Goal: Transaction & Acquisition: Purchase product/service

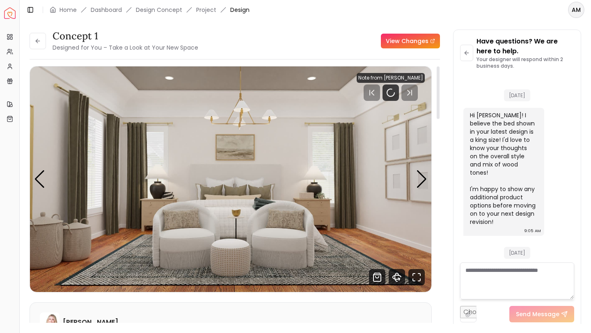
scroll to position [2728, 0]
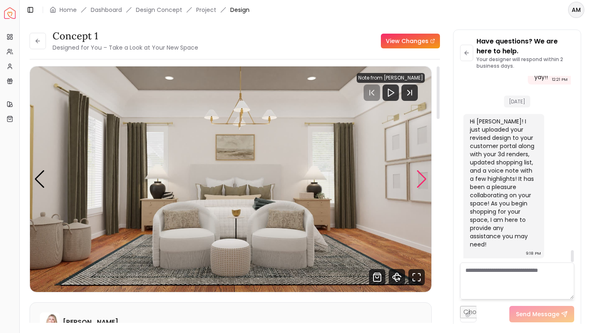
click at [419, 180] on div "Next slide" at bounding box center [421, 179] width 11 height 18
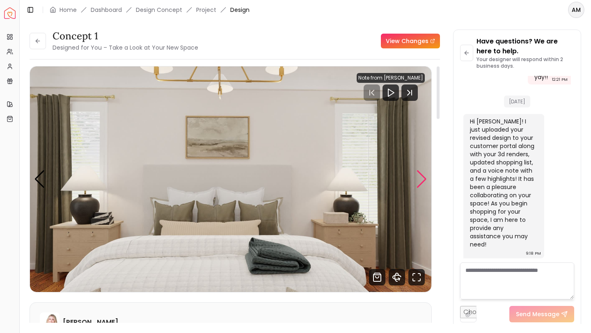
click at [419, 180] on div "Next slide" at bounding box center [421, 179] width 11 height 18
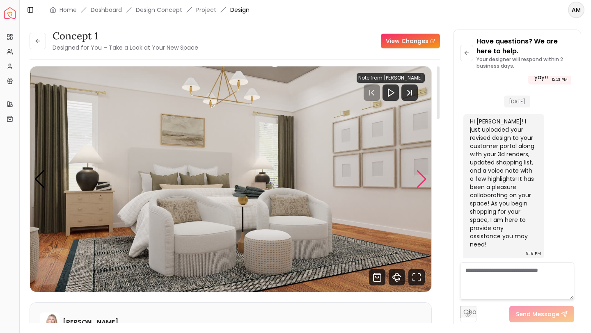
click at [419, 180] on div "Next slide" at bounding box center [421, 179] width 11 height 18
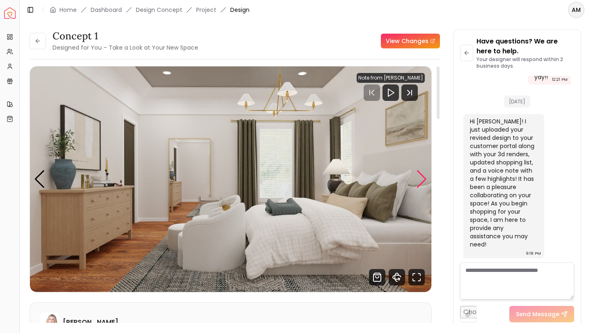
click at [419, 180] on div "Next slide" at bounding box center [421, 179] width 11 height 18
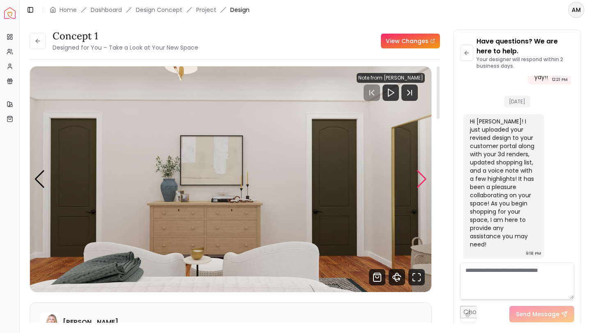
click at [419, 180] on div "Next slide" at bounding box center [421, 179] width 11 height 18
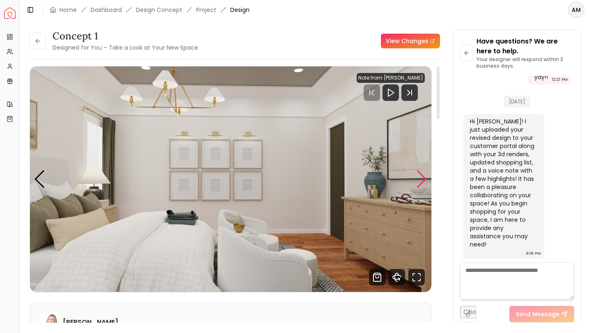
click at [419, 180] on div "Next slide" at bounding box center [421, 179] width 11 height 18
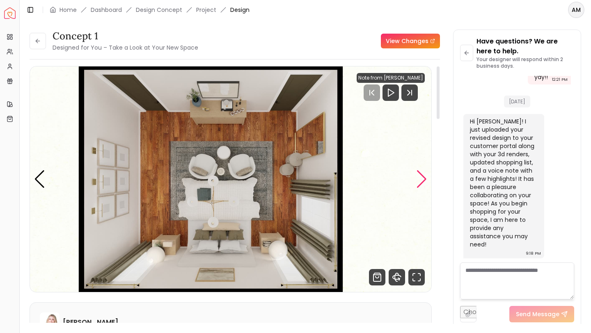
click at [419, 180] on div "Next slide" at bounding box center [421, 179] width 11 height 18
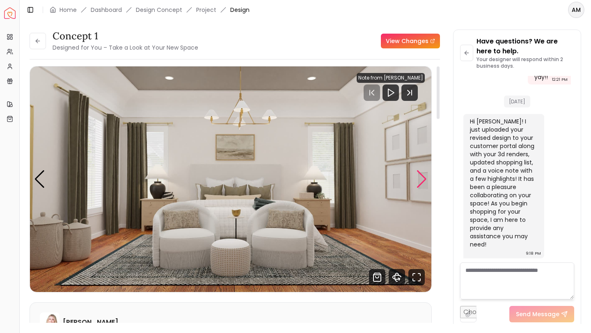
click at [419, 180] on div "Next slide" at bounding box center [421, 179] width 11 height 18
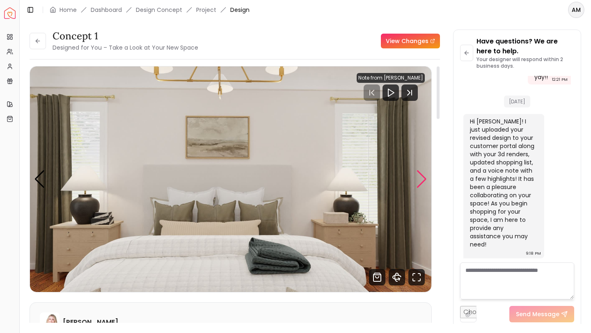
click at [419, 180] on div "Next slide" at bounding box center [421, 179] width 11 height 18
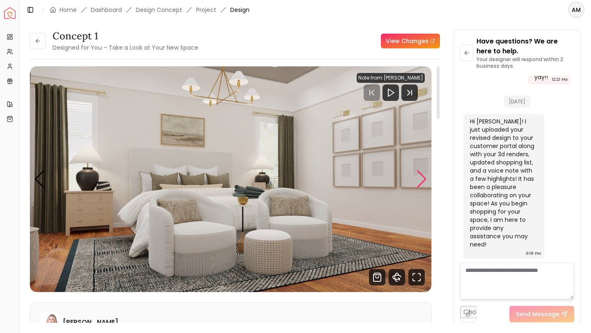
click at [419, 180] on div "Next slide" at bounding box center [421, 179] width 11 height 18
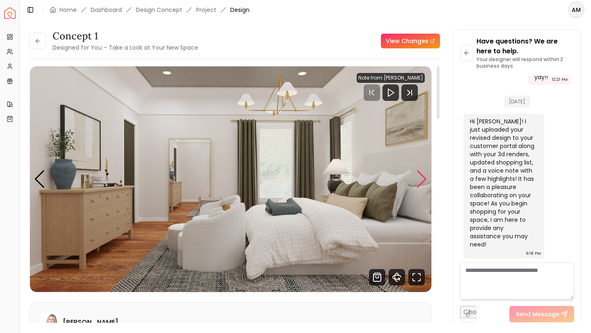
click at [419, 180] on div "Next slide" at bounding box center [421, 179] width 11 height 18
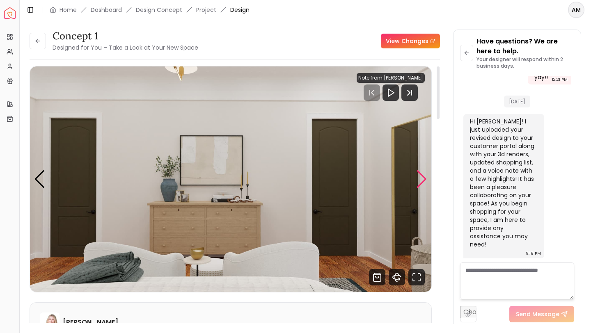
click at [419, 180] on div "Next slide" at bounding box center [421, 179] width 11 height 18
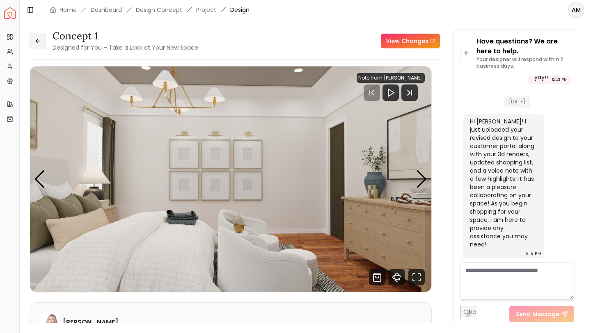
click at [38, 44] on icon at bounding box center [37, 41] width 7 height 7
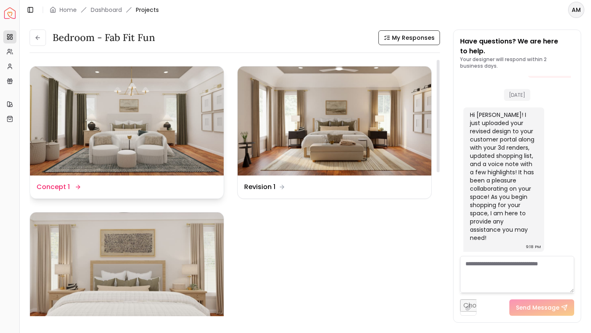
click at [159, 146] on img at bounding box center [127, 121] width 194 height 109
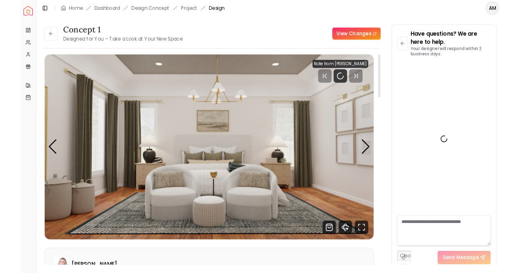
scroll to position [2728, 0]
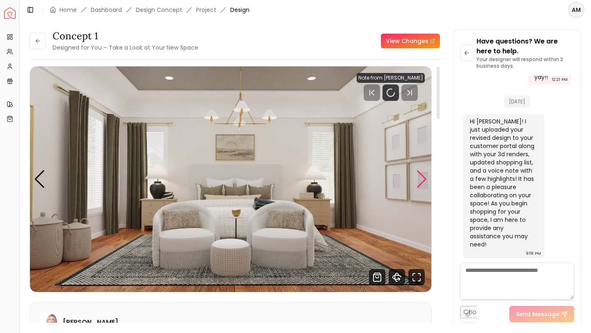
click at [419, 182] on div "Next slide" at bounding box center [421, 179] width 11 height 18
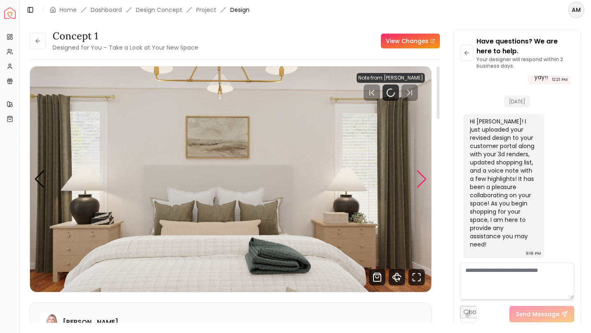
click at [419, 182] on div "Next slide" at bounding box center [421, 179] width 11 height 18
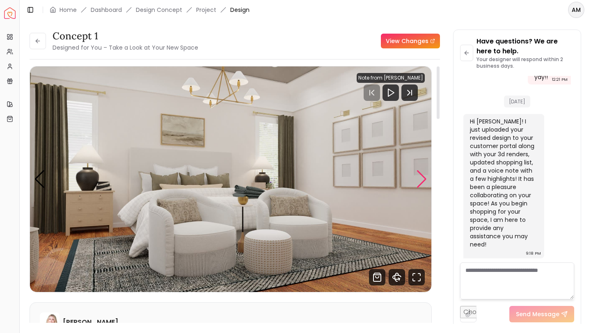
click at [419, 182] on div "Next slide" at bounding box center [421, 179] width 11 height 18
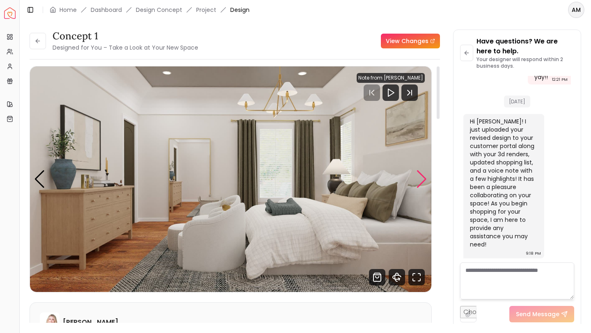
click at [419, 182] on div "Next slide" at bounding box center [421, 179] width 11 height 18
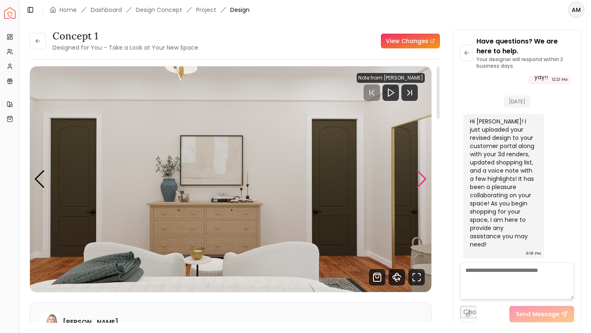
click at [419, 182] on div "Next slide" at bounding box center [421, 179] width 11 height 18
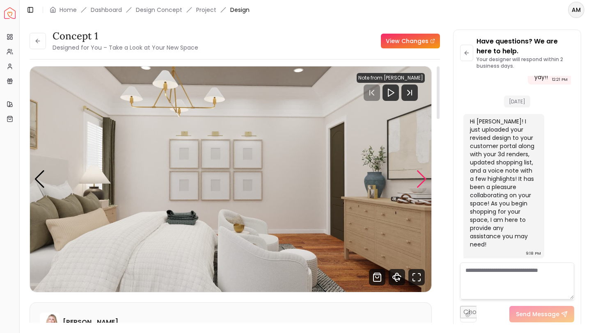
click at [419, 182] on div "Next slide" at bounding box center [421, 179] width 11 height 18
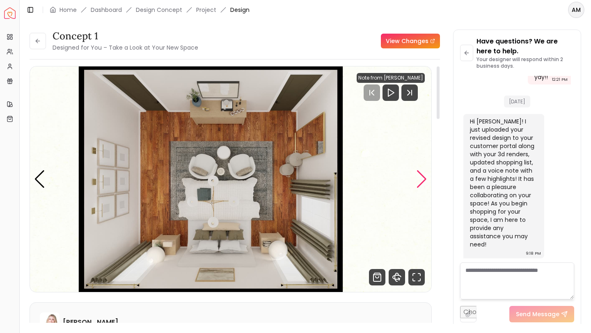
click at [419, 182] on div "Next slide" at bounding box center [421, 179] width 11 height 18
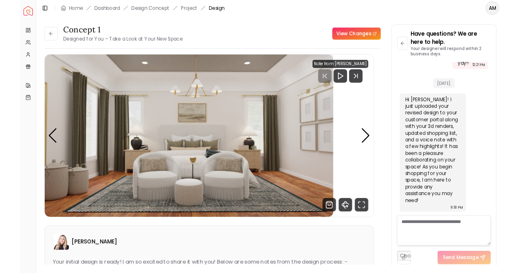
scroll to position [3237, 0]
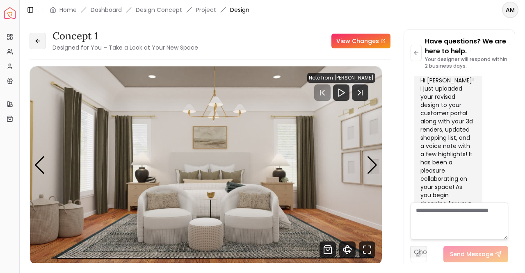
click at [34, 41] on icon at bounding box center [37, 41] width 7 height 7
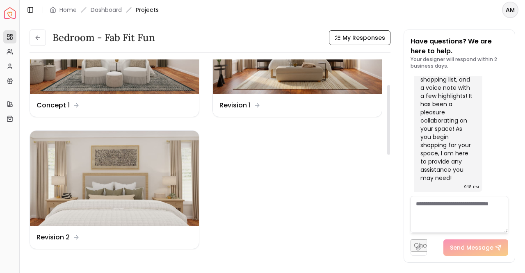
scroll to position [73, 0]
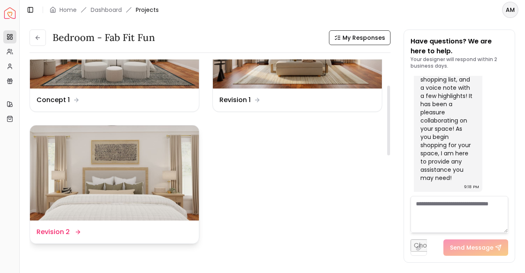
click at [117, 159] on img at bounding box center [114, 173] width 169 height 95
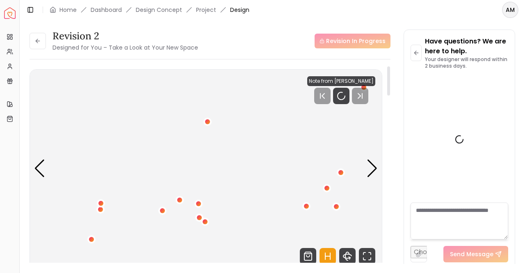
scroll to position [3321, 0]
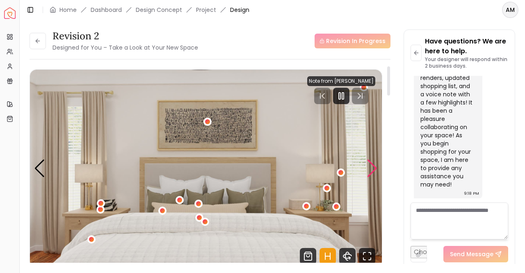
click at [371, 166] on div "Next slide" at bounding box center [372, 169] width 11 height 18
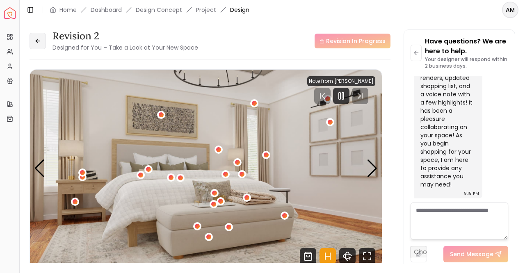
click at [34, 40] on button at bounding box center [38, 41] width 16 height 16
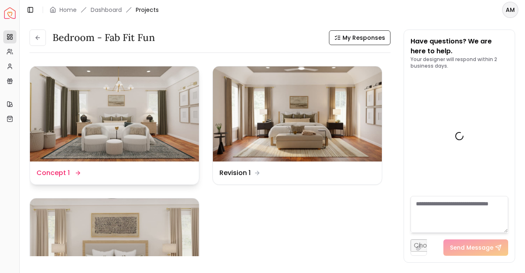
scroll to position [3328, 0]
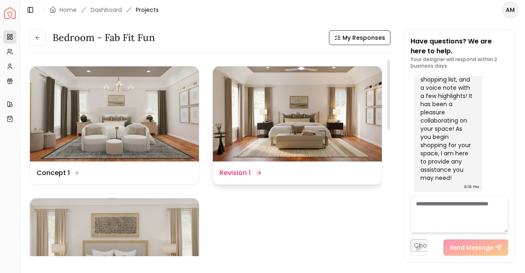
click at [279, 127] on img at bounding box center [297, 114] width 169 height 95
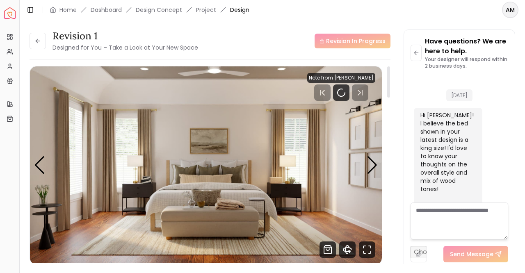
scroll to position [3321, 0]
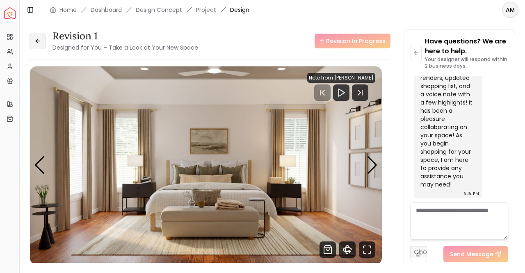
click at [32, 47] on button at bounding box center [38, 41] width 16 height 16
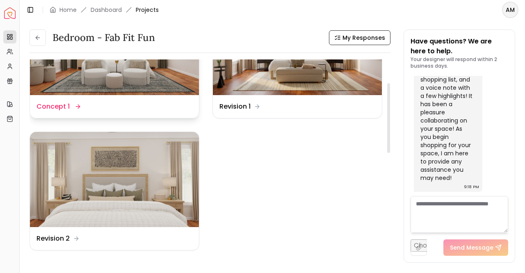
scroll to position [66, 0]
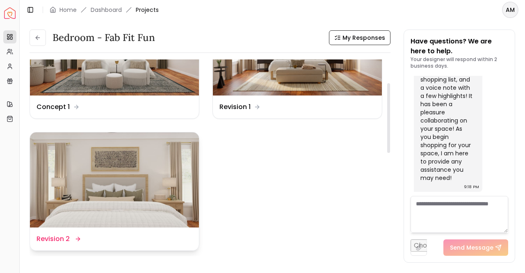
click at [117, 151] on img at bounding box center [114, 180] width 169 height 95
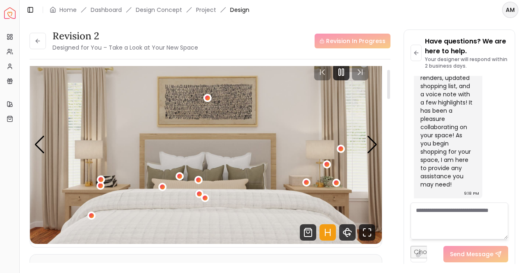
scroll to position [26, 0]
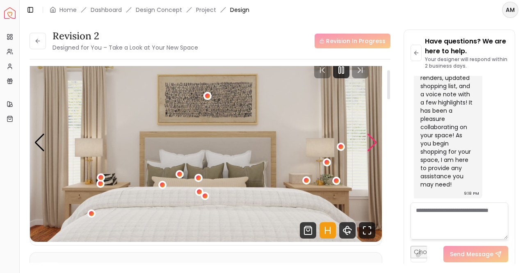
click at [370, 148] on div "Next slide" at bounding box center [372, 143] width 11 height 18
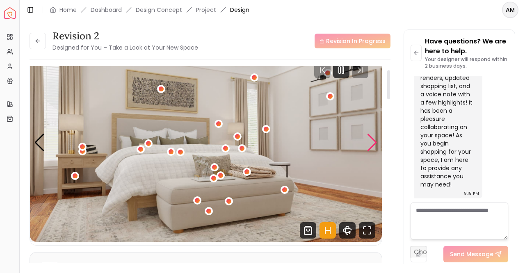
click at [370, 148] on div "Next slide" at bounding box center [372, 143] width 11 height 18
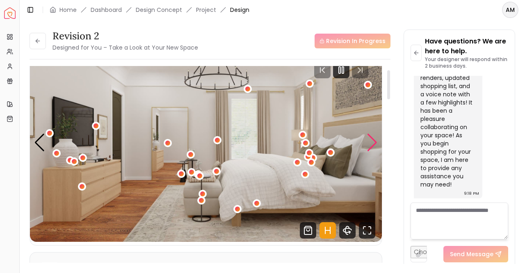
click at [370, 148] on div "Next slide" at bounding box center [372, 143] width 11 height 18
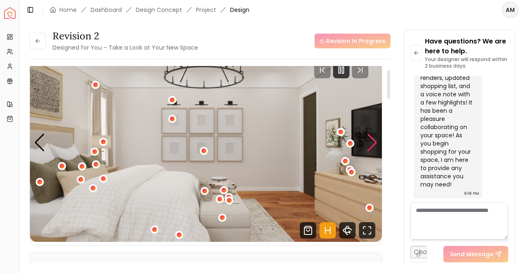
click at [370, 148] on div "Next slide" at bounding box center [372, 143] width 11 height 18
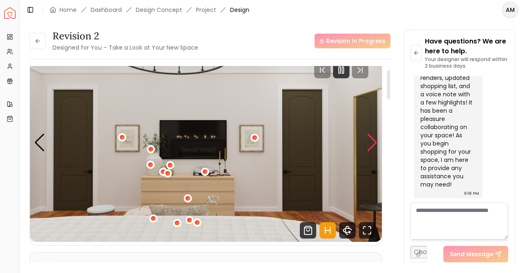
click at [370, 148] on div "Next slide" at bounding box center [372, 143] width 11 height 18
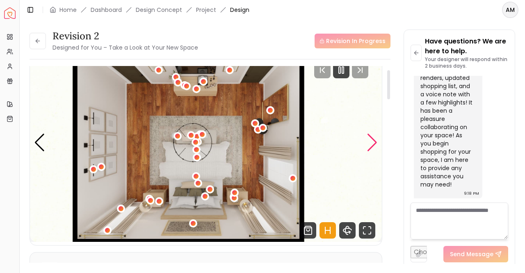
click at [370, 148] on div "Next slide" at bounding box center [372, 143] width 11 height 18
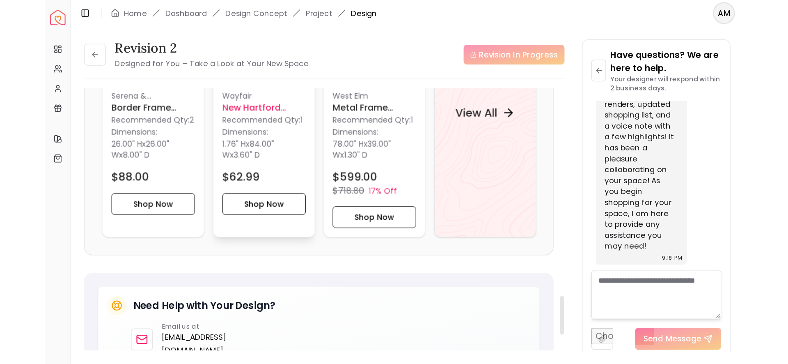
scroll to position [952, 0]
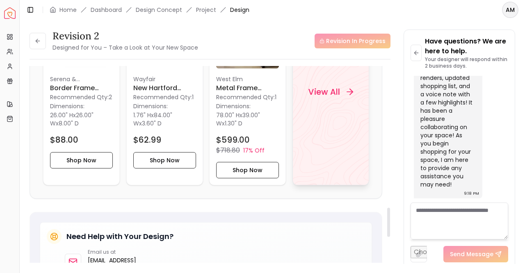
click at [333, 89] on h4 "View All" at bounding box center [324, 91] width 32 height 11
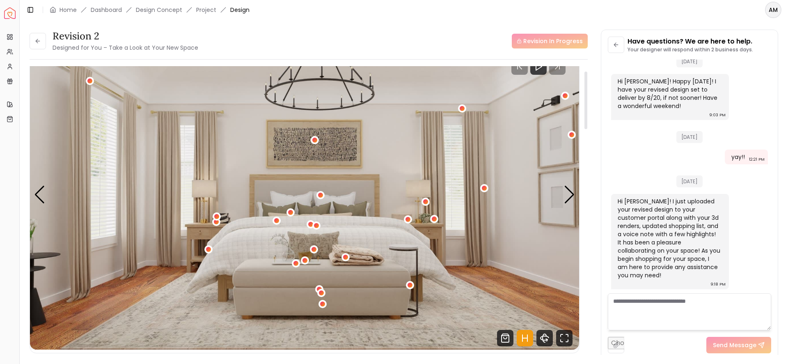
scroll to position [34, 0]
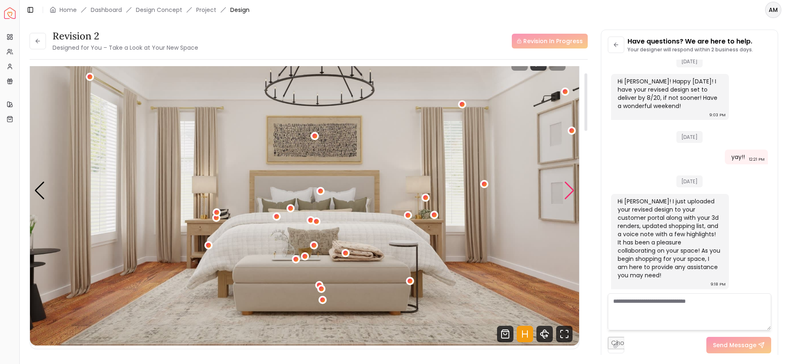
click at [570, 190] on div "Next slide" at bounding box center [569, 190] width 11 height 18
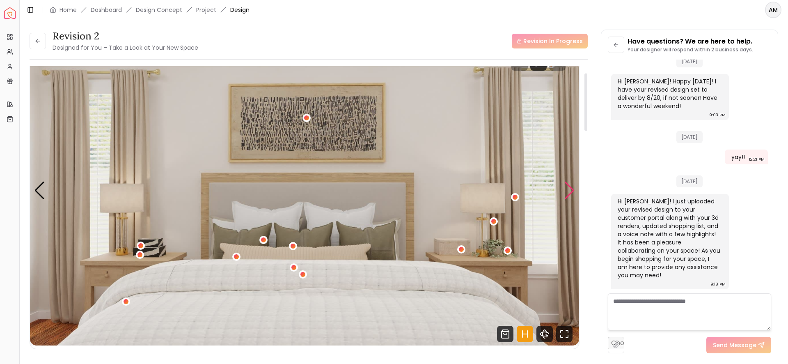
click at [570, 190] on div "Next slide" at bounding box center [569, 190] width 11 height 18
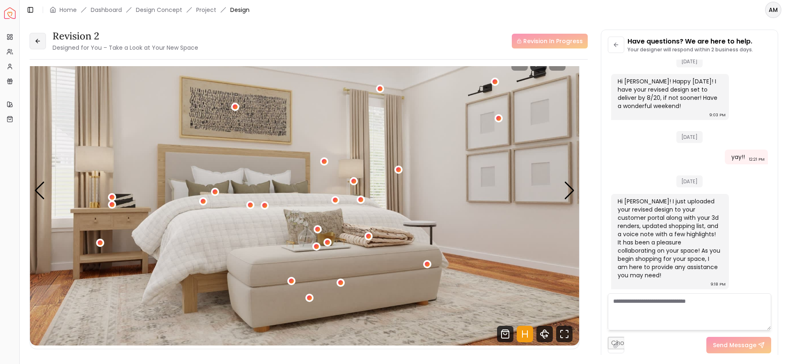
click at [41, 42] on button at bounding box center [38, 41] width 16 height 16
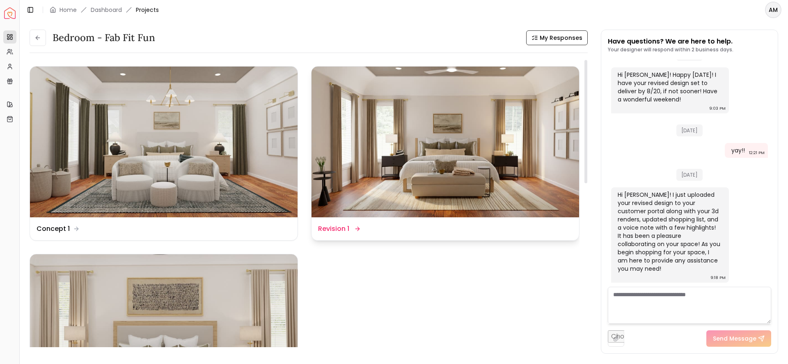
click at [418, 151] on img at bounding box center [446, 142] width 268 height 151
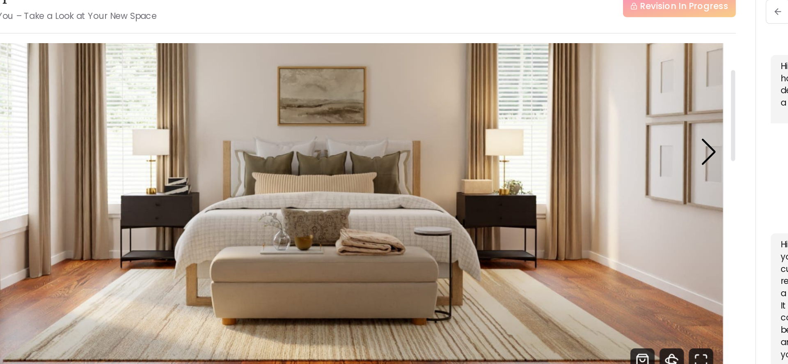
scroll to position [85, 0]
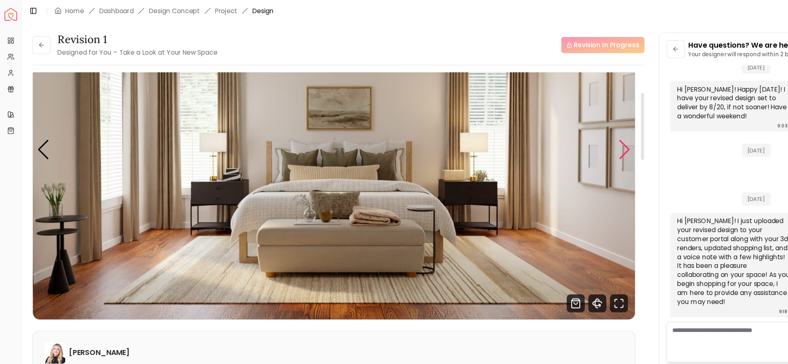
click at [571, 136] on div "Next slide" at bounding box center [569, 136] width 11 height 18
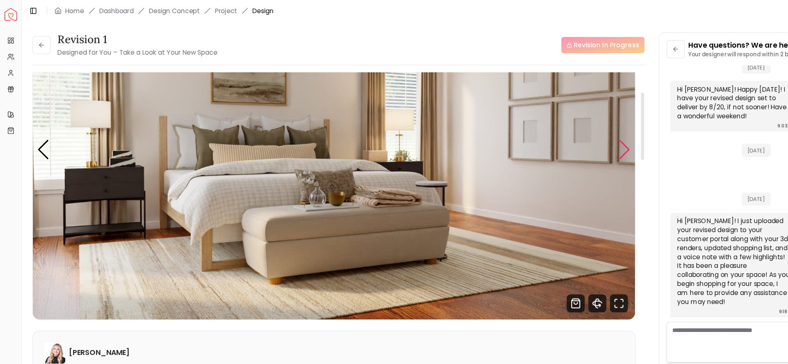
click at [571, 136] on div "Next slide" at bounding box center [569, 136] width 11 height 18
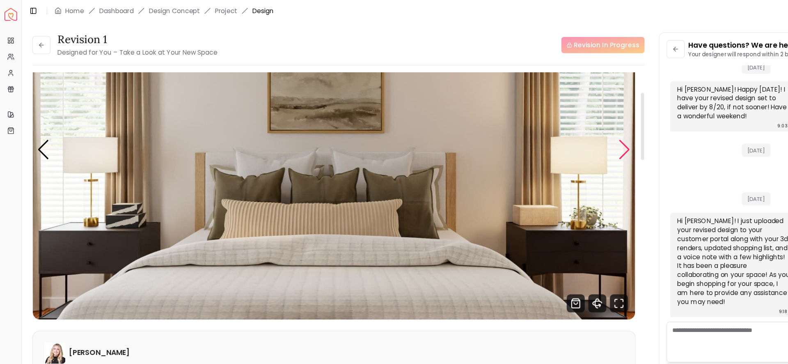
click at [571, 136] on div "Next slide" at bounding box center [569, 136] width 11 height 18
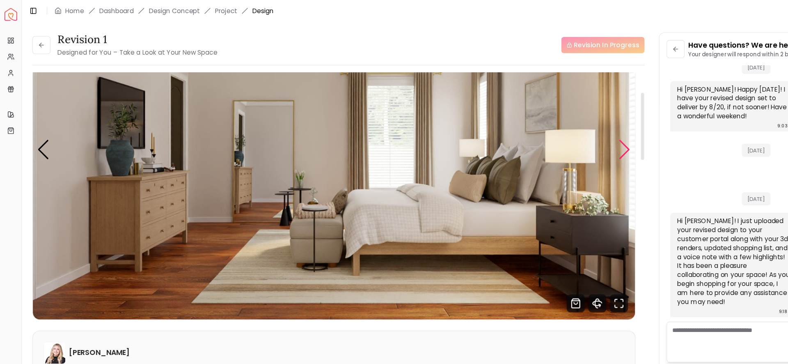
click at [571, 136] on div "Next slide" at bounding box center [569, 136] width 11 height 18
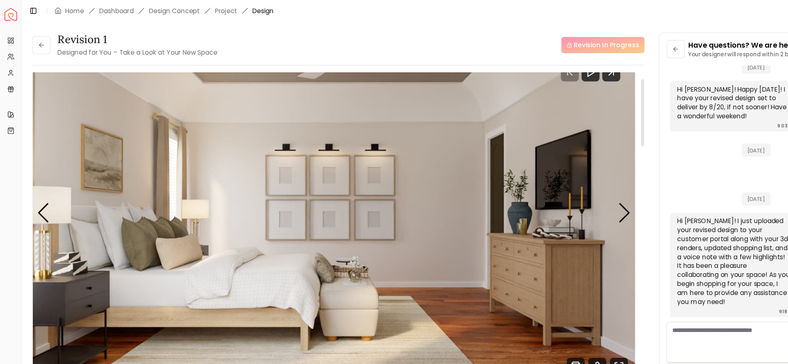
scroll to position [23, 0]
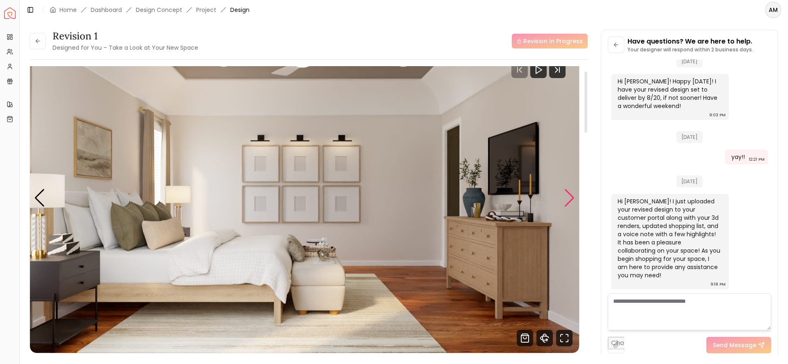
click at [569, 195] on div "Next slide" at bounding box center [569, 198] width 11 height 18
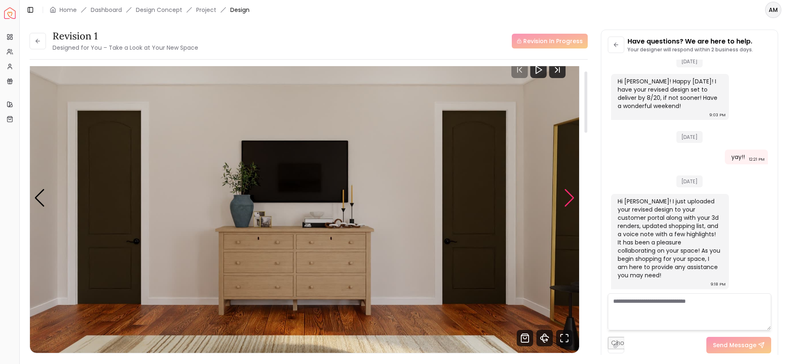
click at [569, 195] on div "Next slide" at bounding box center [569, 198] width 11 height 18
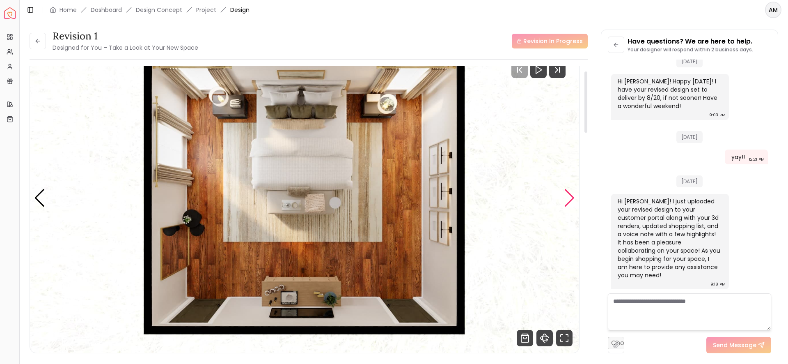
click at [569, 195] on div "Next slide" at bounding box center [569, 198] width 11 height 18
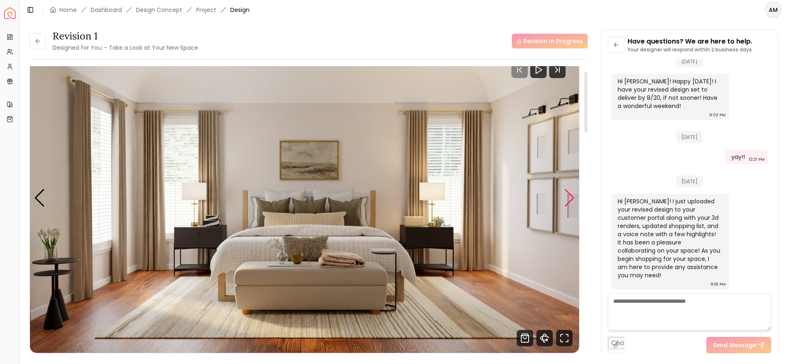
click at [569, 195] on div "Next slide" at bounding box center [569, 198] width 11 height 18
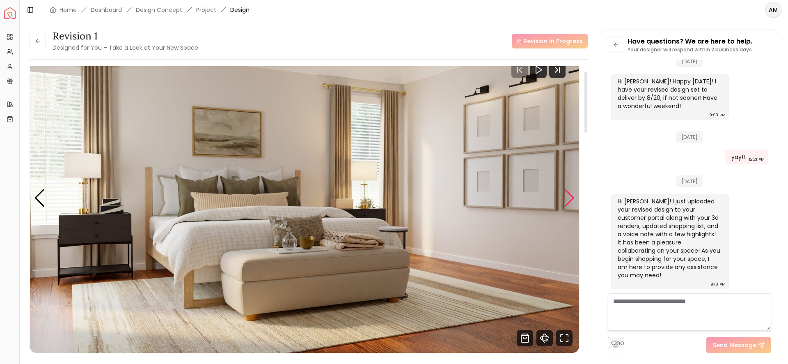
click at [571, 192] on div "Next slide" at bounding box center [569, 198] width 11 height 18
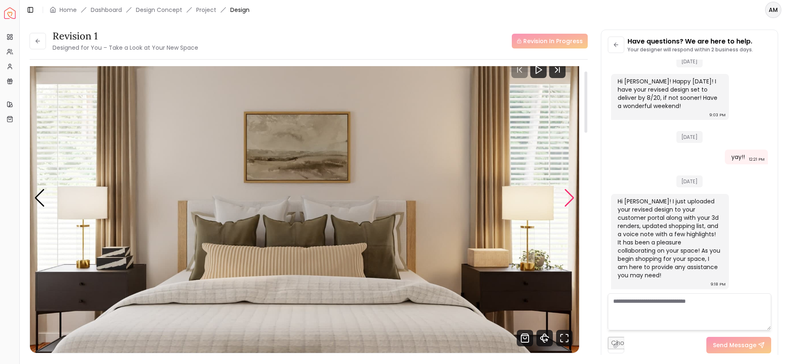
click at [571, 192] on div "Next slide" at bounding box center [569, 198] width 11 height 18
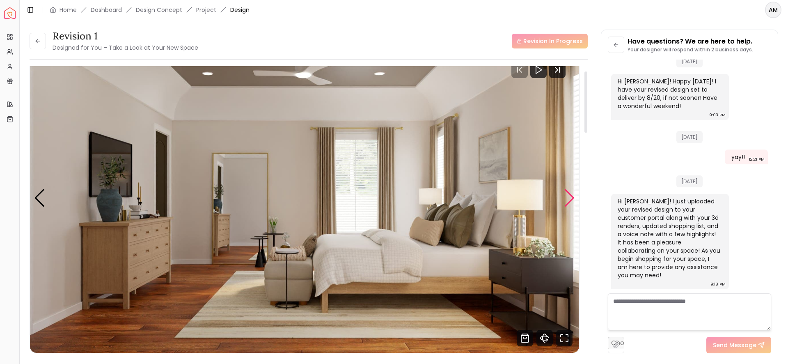
click at [571, 192] on div "Next slide" at bounding box center [569, 198] width 11 height 18
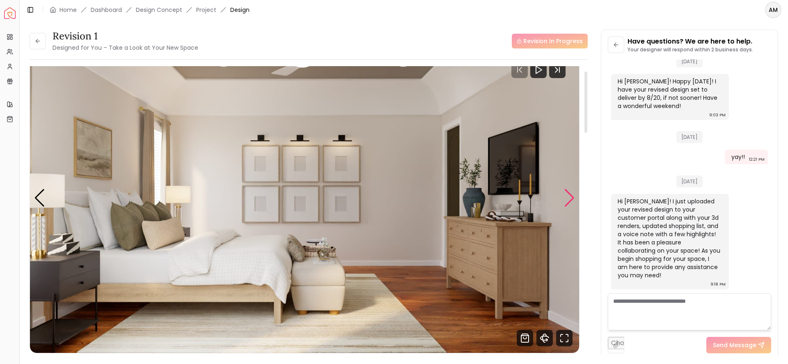
click at [568, 192] on div "Next slide" at bounding box center [569, 198] width 11 height 18
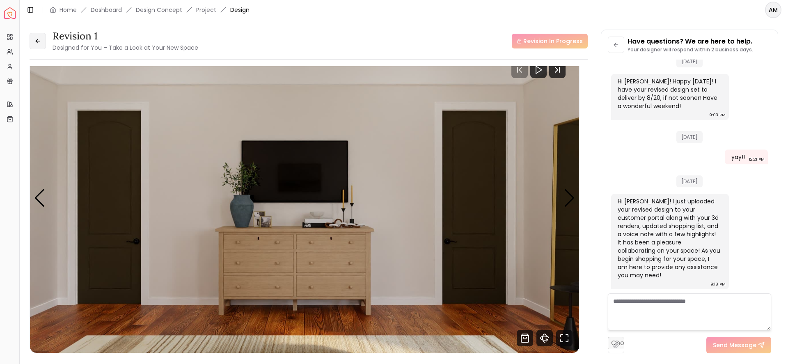
click at [34, 38] on icon at bounding box center [37, 41] width 7 height 7
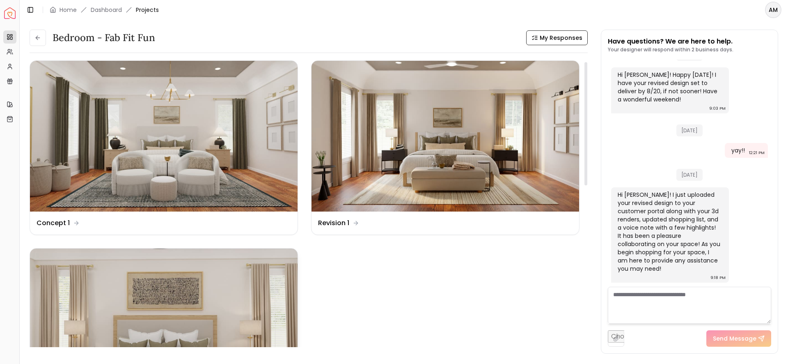
scroll to position [5, 0]
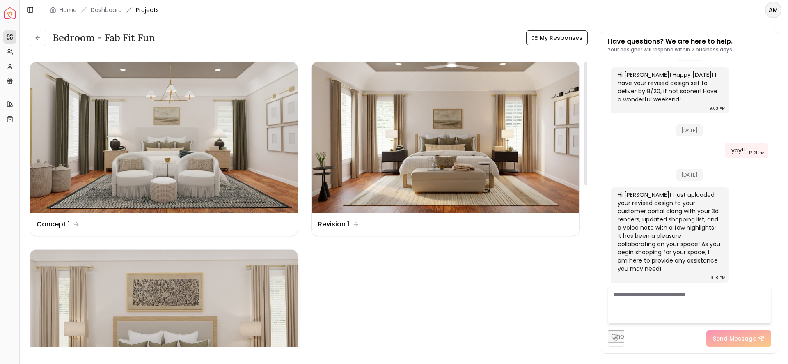
click at [207, 160] on img at bounding box center [164, 137] width 268 height 151
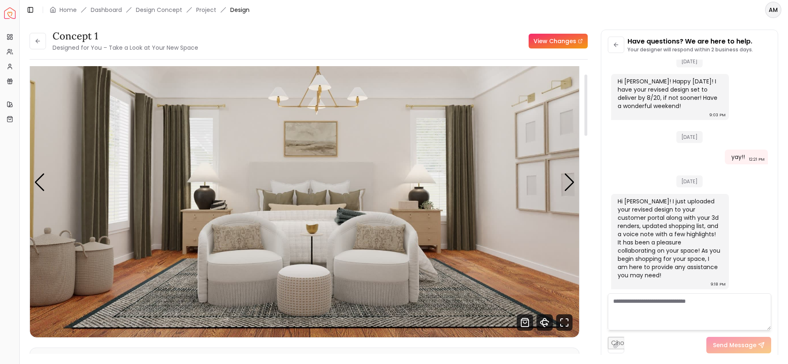
scroll to position [39, 0]
click at [566, 178] on div "Next slide" at bounding box center [569, 182] width 11 height 18
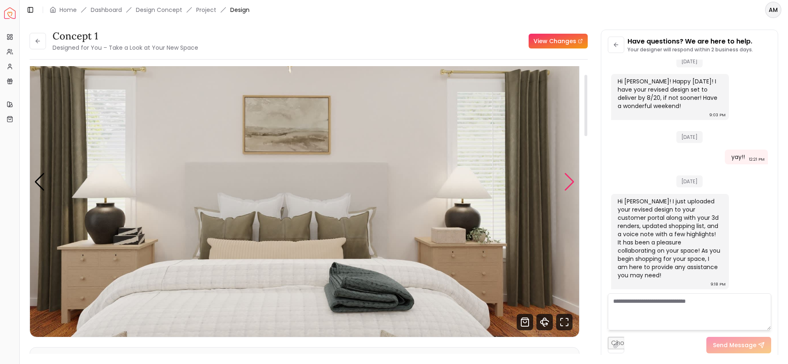
click at [566, 178] on div "Next slide" at bounding box center [569, 182] width 11 height 18
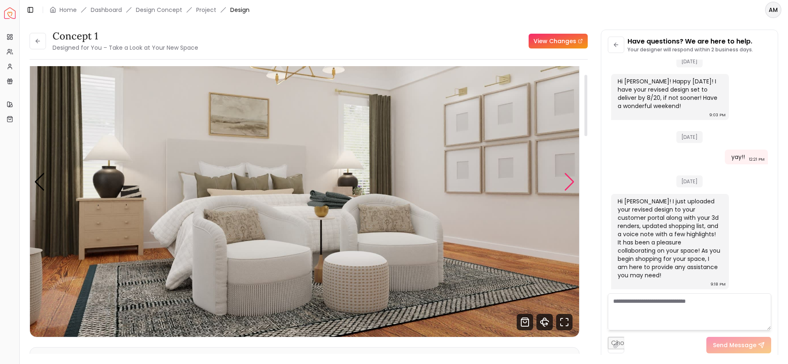
click at [569, 185] on div "Next slide" at bounding box center [569, 182] width 11 height 18
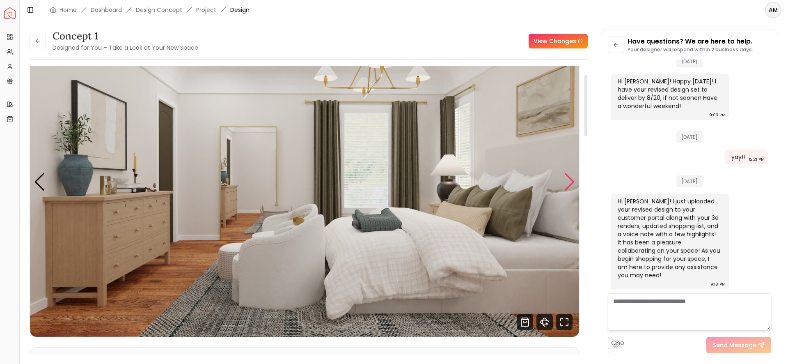
click at [569, 185] on div "Next slide" at bounding box center [569, 182] width 11 height 18
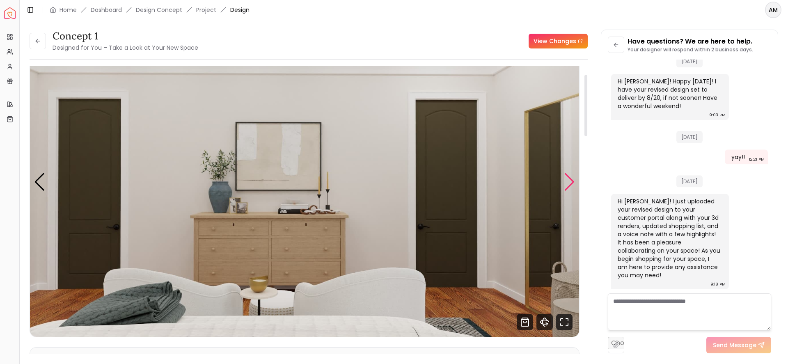
click at [569, 185] on div "Next slide" at bounding box center [569, 182] width 11 height 18
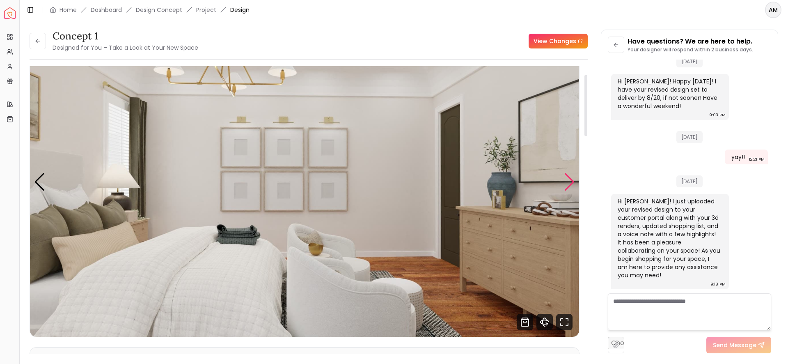
click at [569, 185] on div "Next slide" at bounding box center [569, 182] width 11 height 18
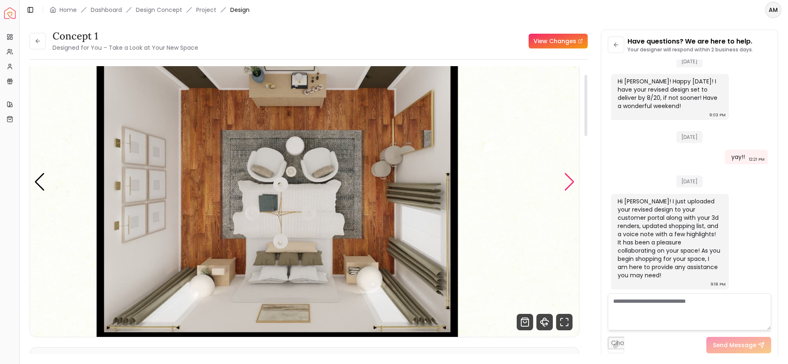
click at [569, 185] on div "Next slide" at bounding box center [569, 182] width 11 height 18
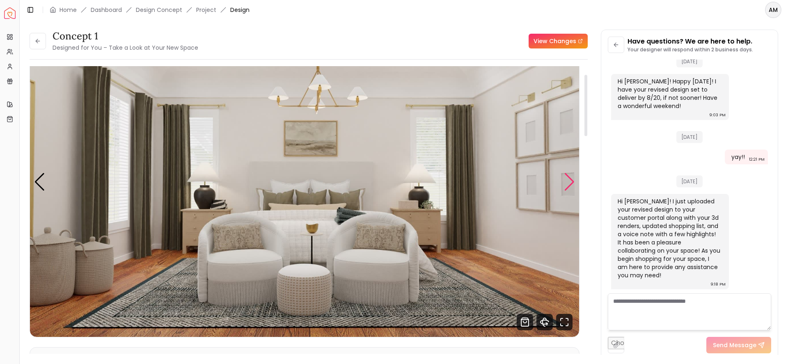
click at [569, 185] on div "Next slide" at bounding box center [569, 182] width 11 height 18
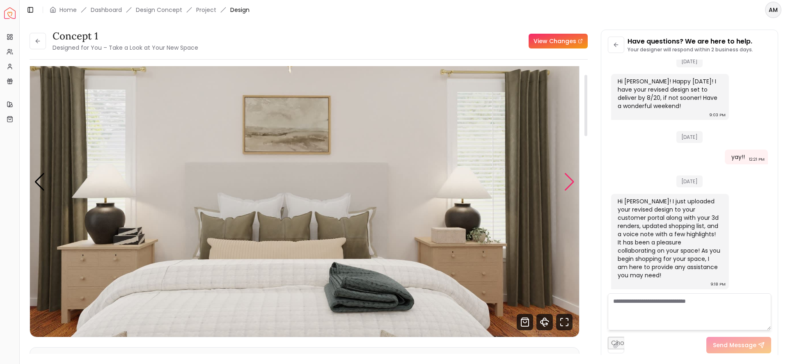
click at [569, 185] on div "Next slide" at bounding box center [569, 182] width 11 height 18
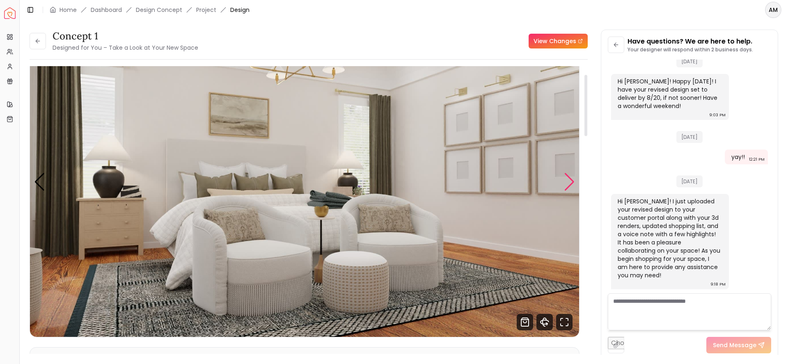
click at [569, 185] on div "Next slide" at bounding box center [569, 182] width 11 height 18
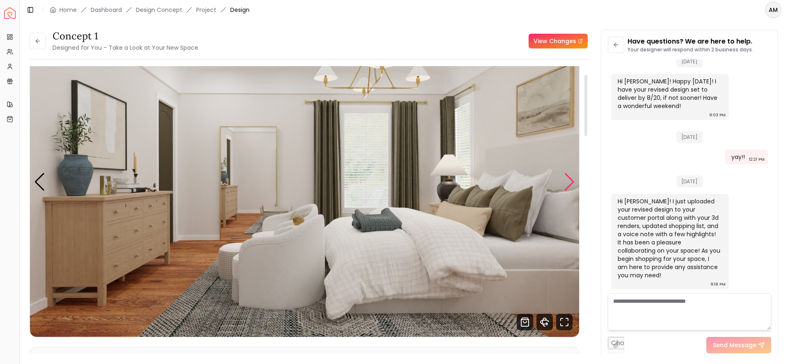
click at [569, 185] on div "Next slide" at bounding box center [569, 182] width 11 height 18
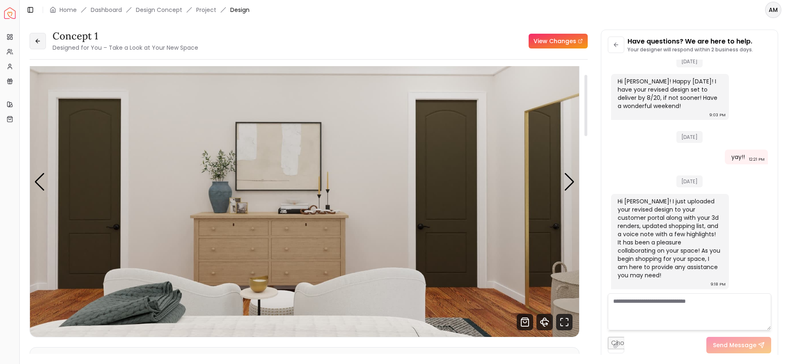
click at [39, 38] on icon at bounding box center [37, 41] width 7 height 7
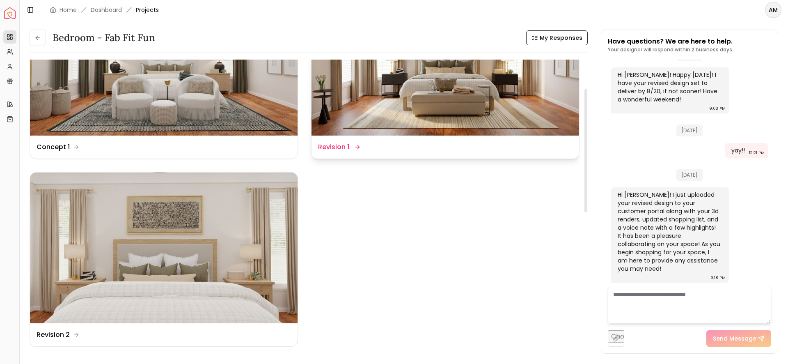
scroll to position [68, 0]
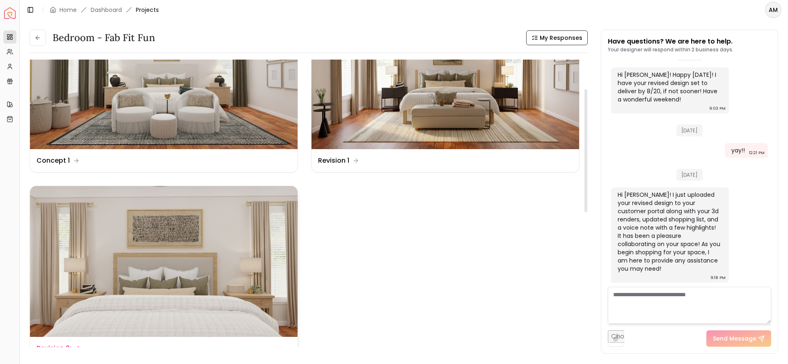
click at [250, 250] on img at bounding box center [164, 261] width 268 height 151
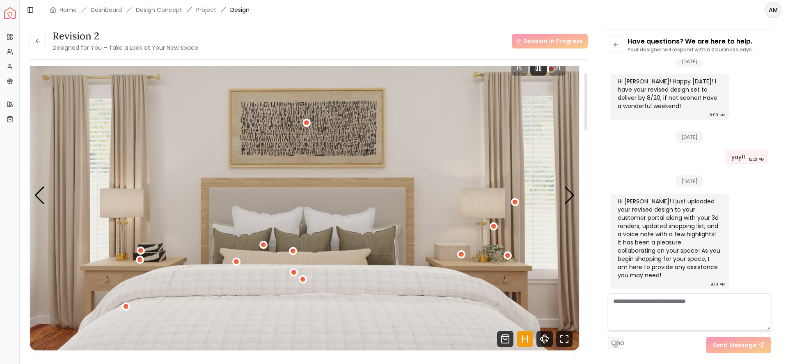
scroll to position [34, 0]
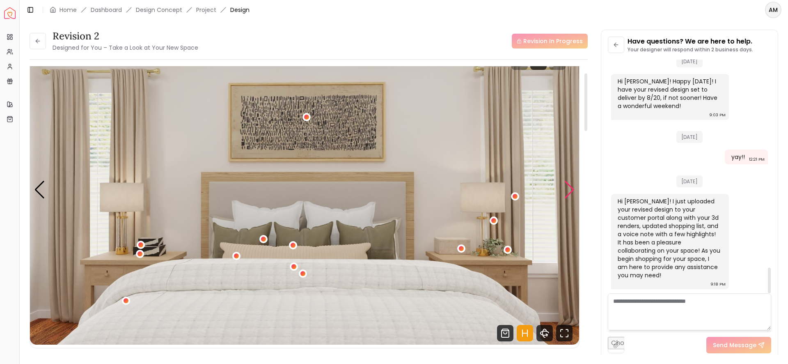
click at [569, 190] on div "Next slide" at bounding box center [569, 190] width 11 height 18
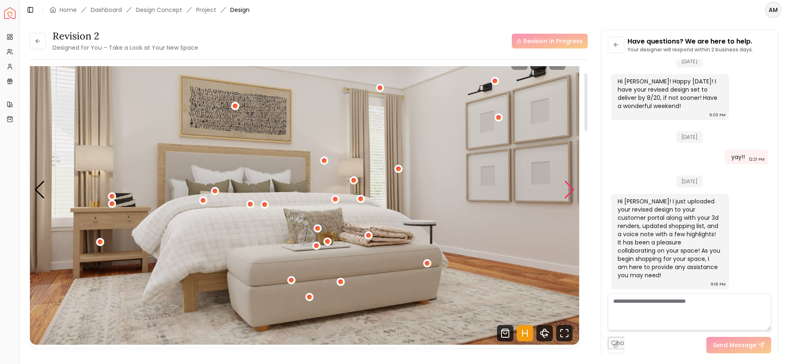
click at [569, 190] on div "Next slide" at bounding box center [569, 190] width 11 height 18
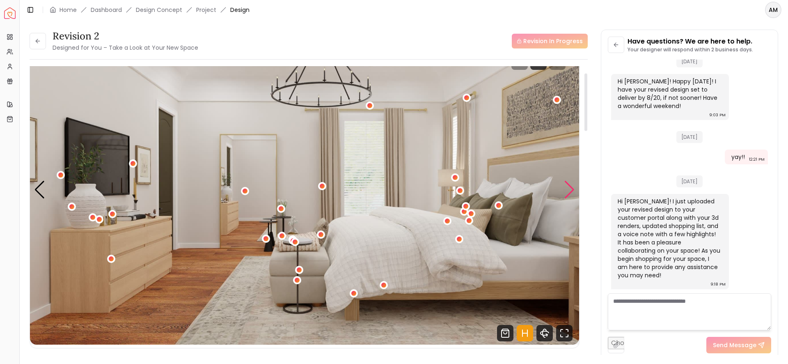
click at [569, 190] on div "Next slide" at bounding box center [569, 190] width 11 height 18
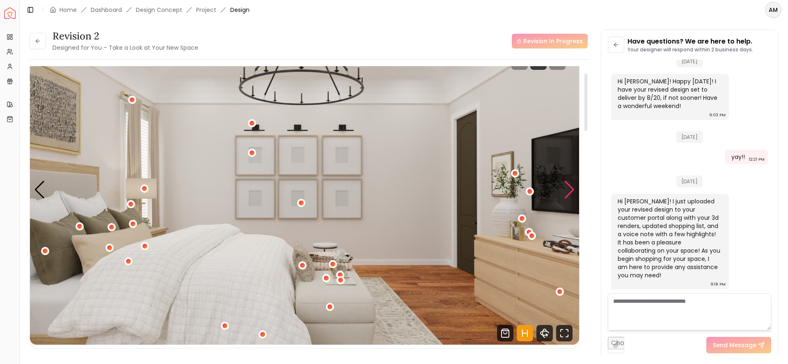
click at [569, 190] on div "Next slide" at bounding box center [569, 190] width 11 height 18
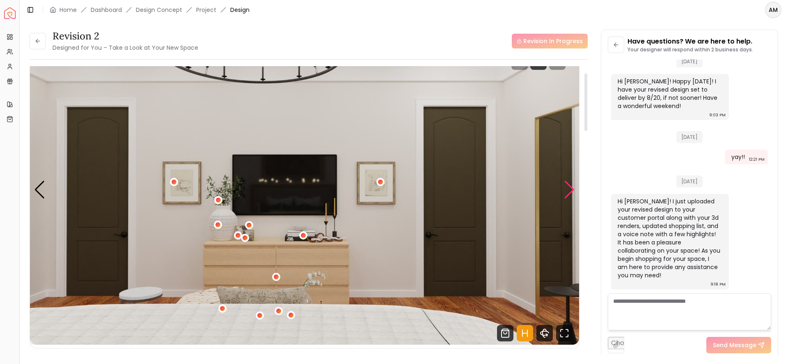
click at [569, 190] on div "Next slide" at bounding box center [569, 190] width 11 height 18
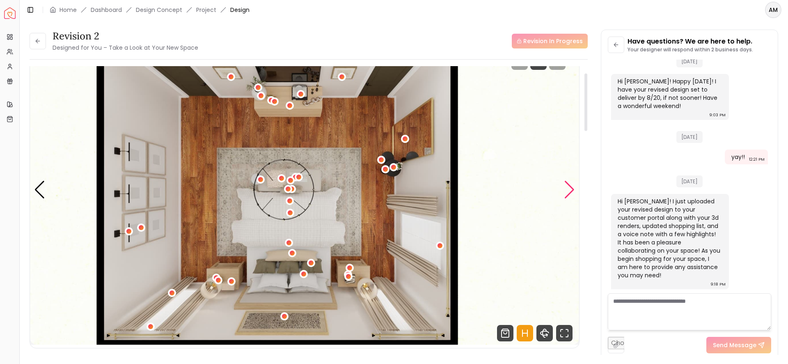
click at [569, 190] on div "Next slide" at bounding box center [569, 190] width 11 height 18
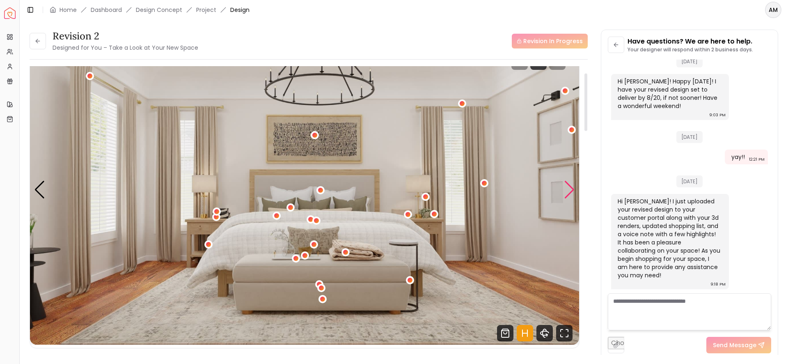
click at [571, 191] on div "Next slide" at bounding box center [569, 190] width 11 height 18
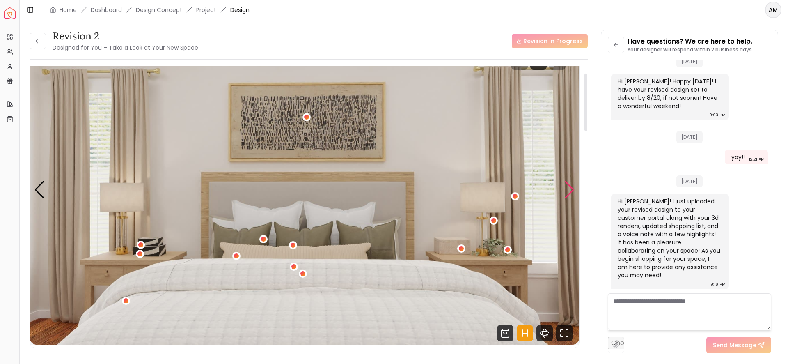
click at [571, 191] on div "Next slide" at bounding box center [569, 190] width 11 height 18
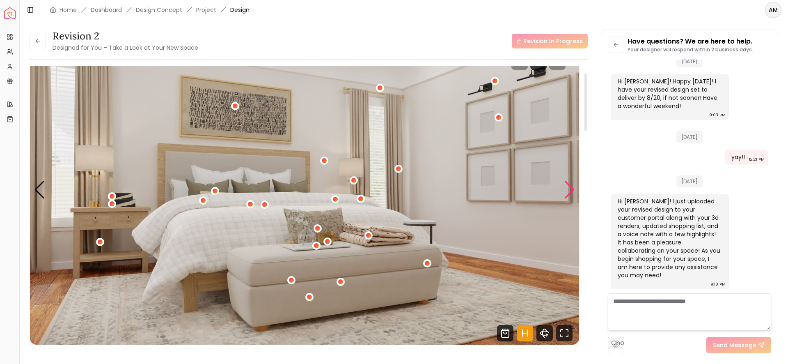
click at [571, 191] on div "Next slide" at bounding box center [569, 190] width 11 height 18
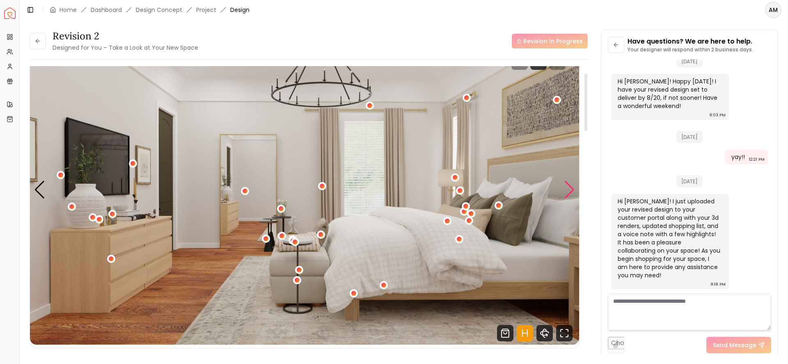
click at [571, 191] on div "Next slide" at bounding box center [569, 190] width 11 height 18
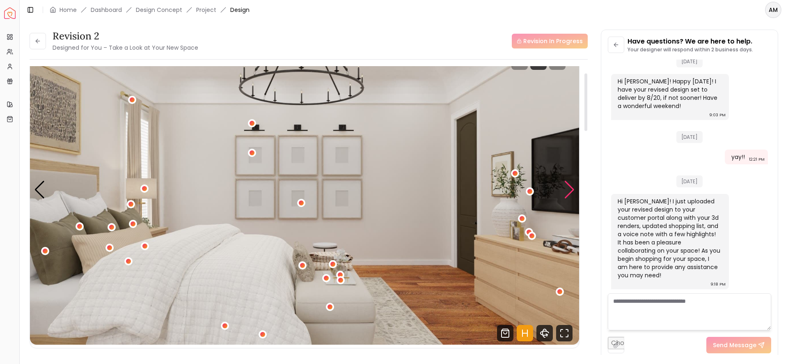
click at [571, 191] on div "Next slide" at bounding box center [569, 190] width 11 height 18
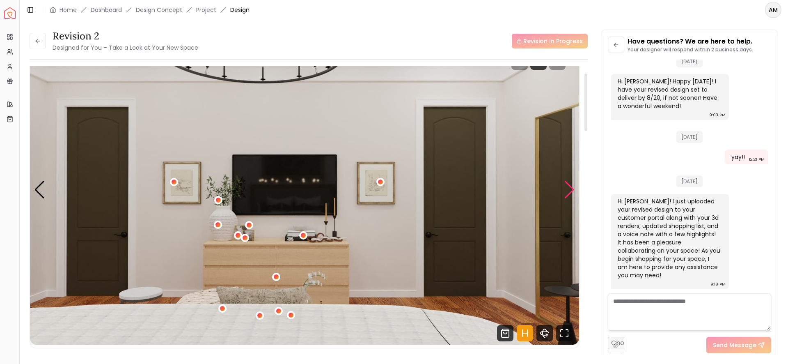
click at [571, 191] on div "Next slide" at bounding box center [569, 190] width 11 height 18
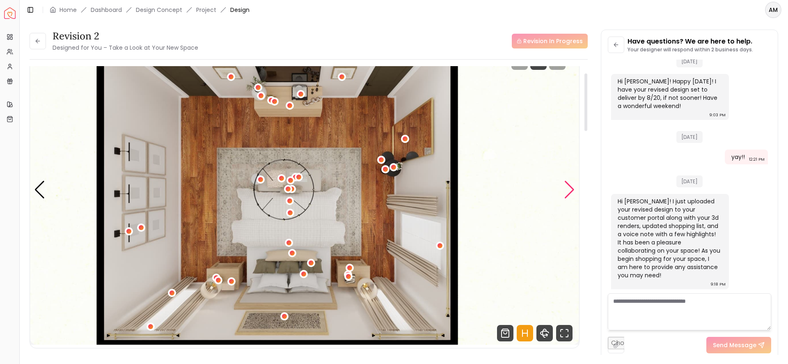
click at [571, 191] on div "Next slide" at bounding box center [569, 190] width 11 height 18
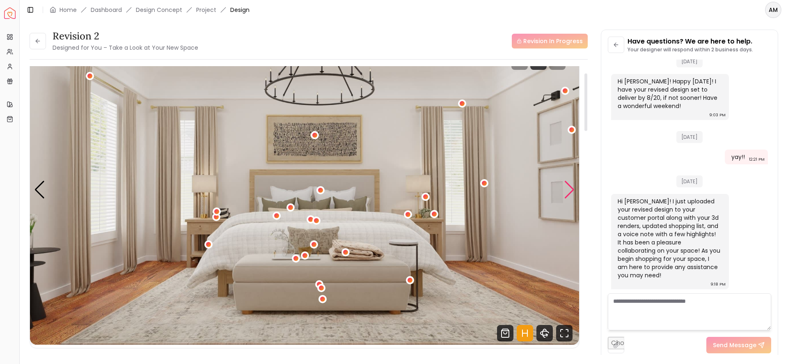
click at [571, 191] on div "Next slide" at bounding box center [569, 190] width 11 height 18
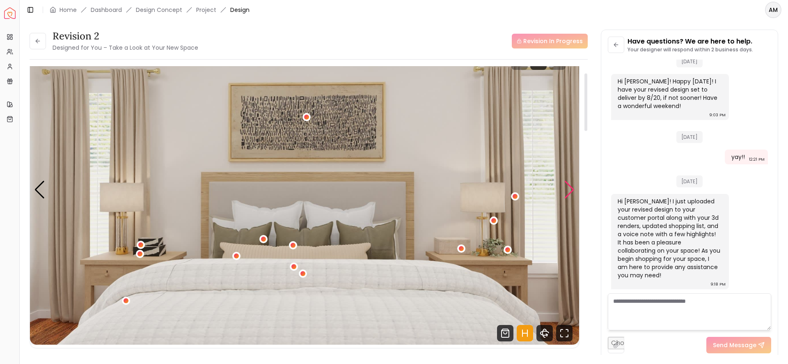
click at [571, 191] on div "Next slide" at bounding box center [569, 190] width 11 height 18
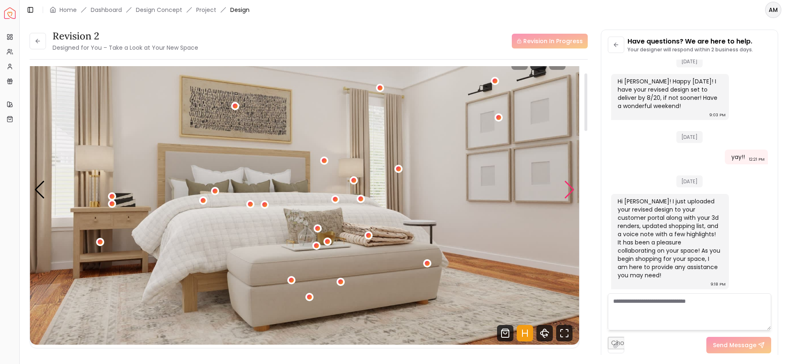
click at [570, 190] on div "Next slide" at bounding box center [569, 190] width 11 height 18
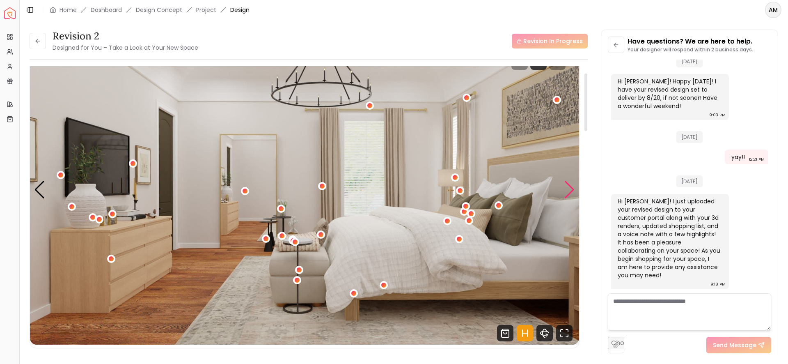
click at [570, 190] on div "Next slide" at bounding box center [569, 190] width 11 height 18
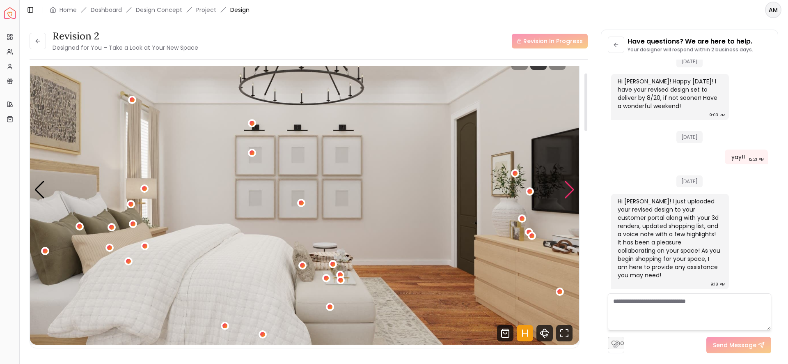
click at [570, 190] on div "Next slide" at bounding box center [569, 190] width 11 height 18
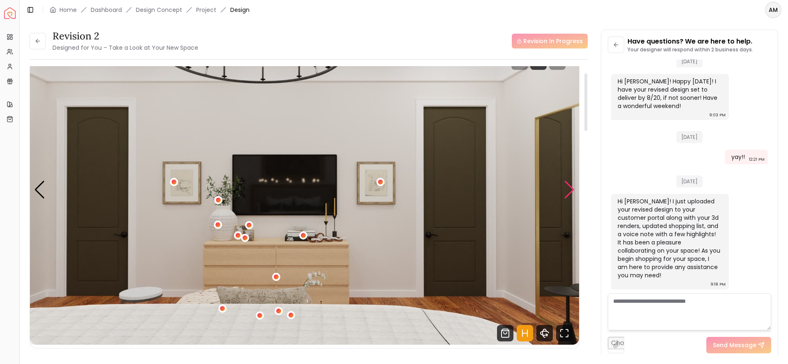
click at [570, 190] on div "Next slide" at bounding box center [569, 190] width 11 height 18
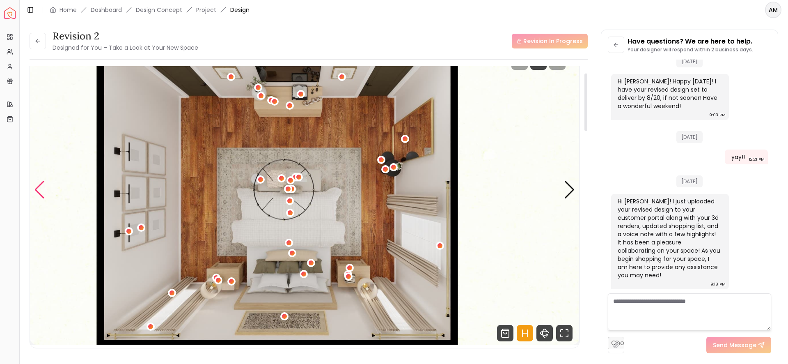
click at [45, 192] on div "Previous slide" at bounding box center [39, 190] width 11 height 18
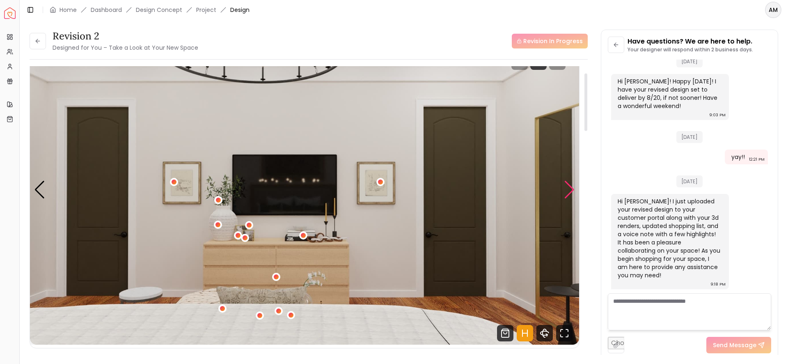
click at [572, 188] on div "Next slide" at bounding box center [569, 190] width 11 height 18
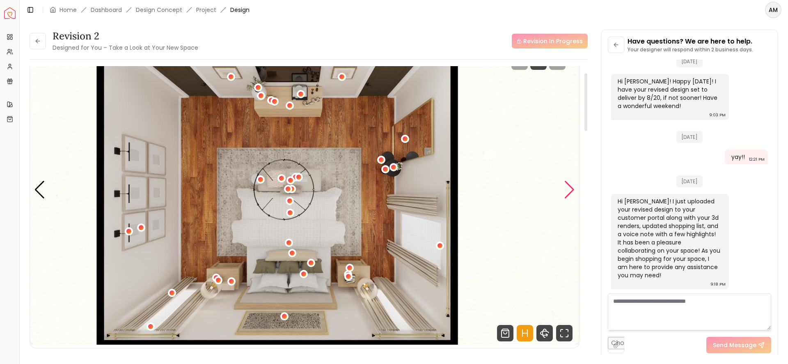
click at [572, 188] on div "Next slide" at bounding box center [569, 190] width 11 height 18
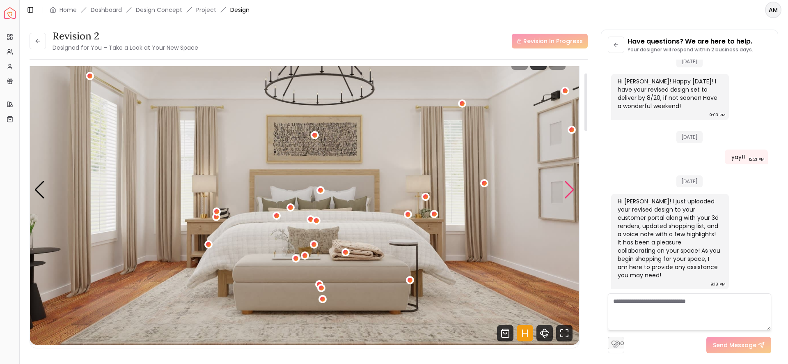
click at [572, 192] on div "Next slide" at bounding box center [569, 190] width 11 height 18
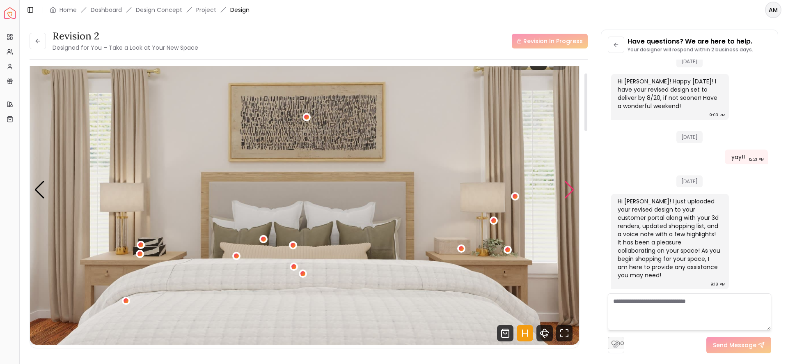
click at [569, 187] on div "Next slide" at bounding box center [569, 190] width 11 height 18
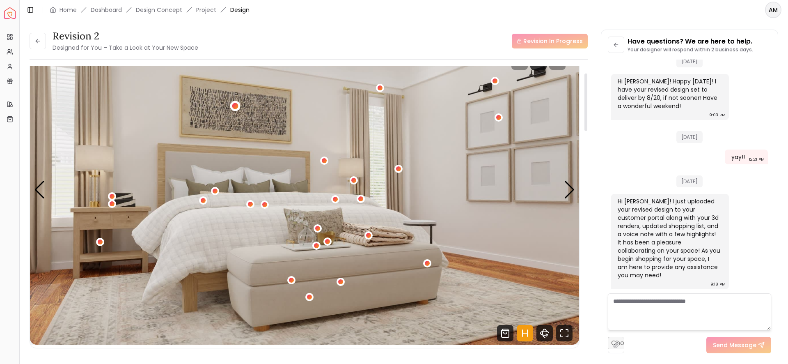
click at [236, 104] on div "2 / 7" at bounding box center [235, 106] width 6 height 6
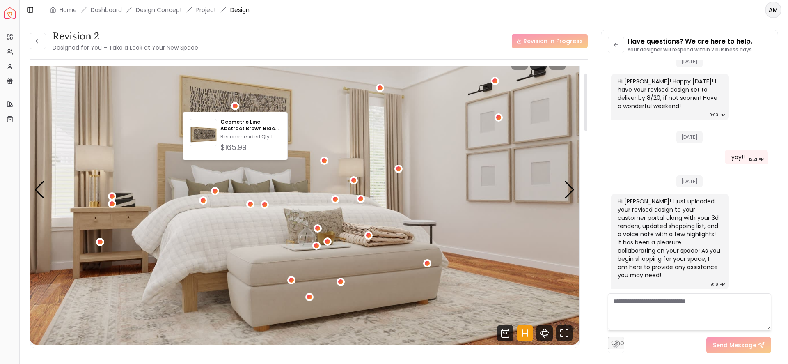
click at [313, 109] on img "2 / 7" at bounding box center [304, 189] width 549 height 309
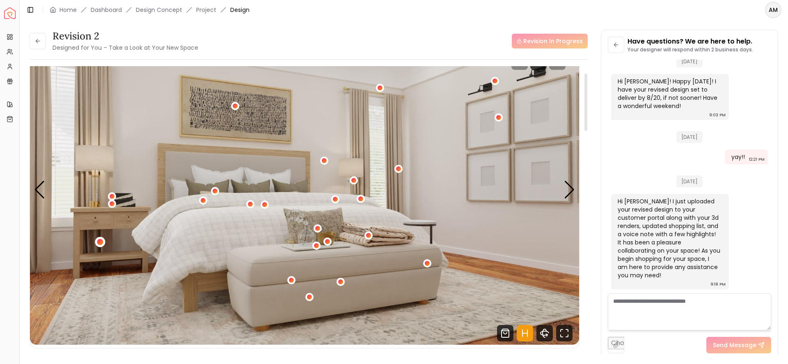
click at [100, 241] on div "2 / 7" at bounding box center [100, 242] width 6 height 6
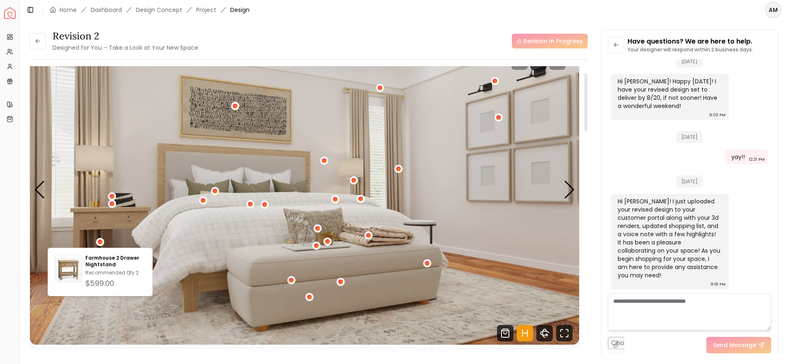
click at [180, 294] on img "2 / 7" at bounding box center [304, 189] width 549 height 309
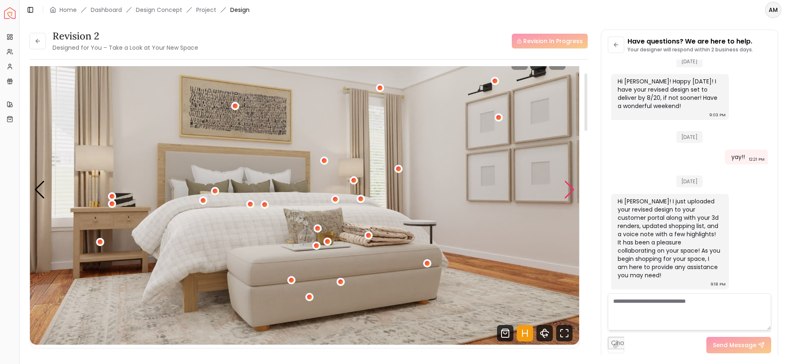
click at [568, 186] on div "Next slide" at bounding box center [569, 190] width 11 height 18
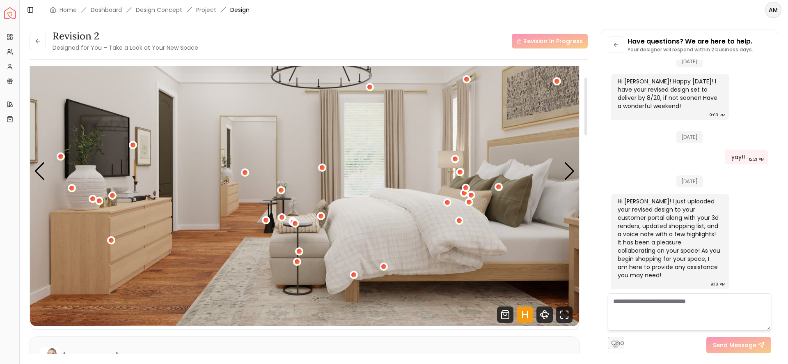
scroll to position [61, 0]
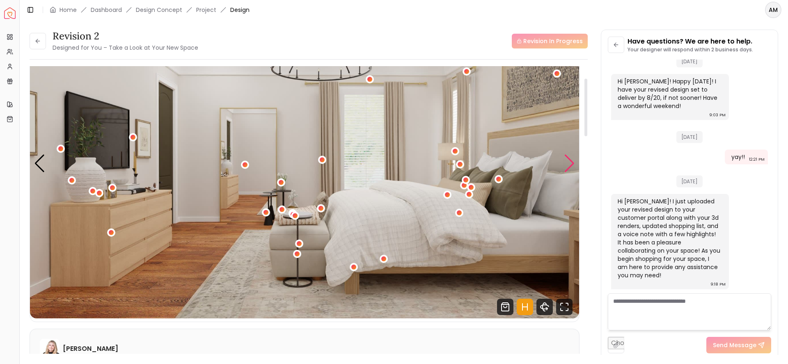
click at [568, 160] on div "Next slide" at bounding box center [569, 163] width 11 height 18
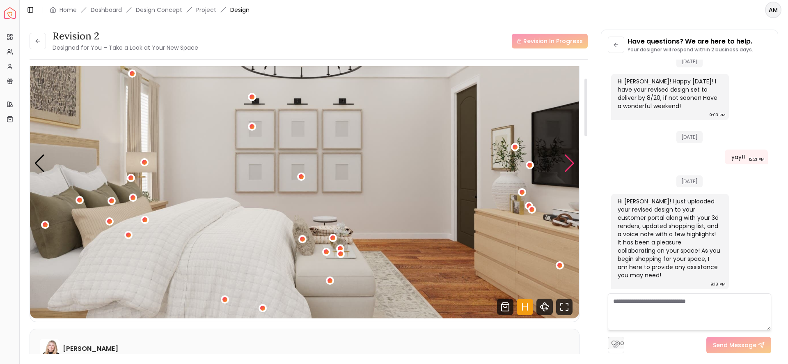
click at [568, 160] on div "Next slide" at bounding box center [569, 163] width 11 height 18
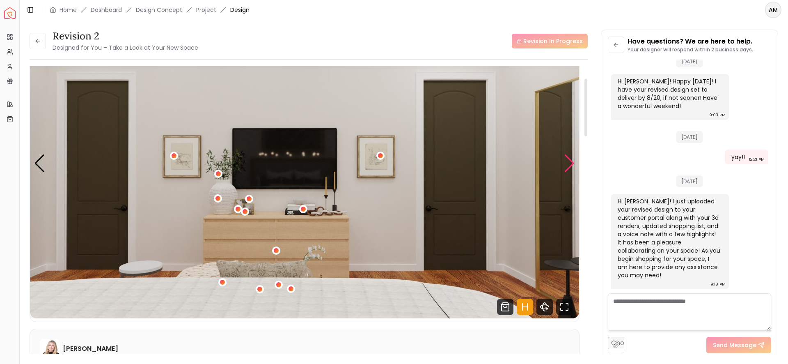
click at [568, 160] on div "Next slide" at bounding box center [569, 163] width 11 height 18
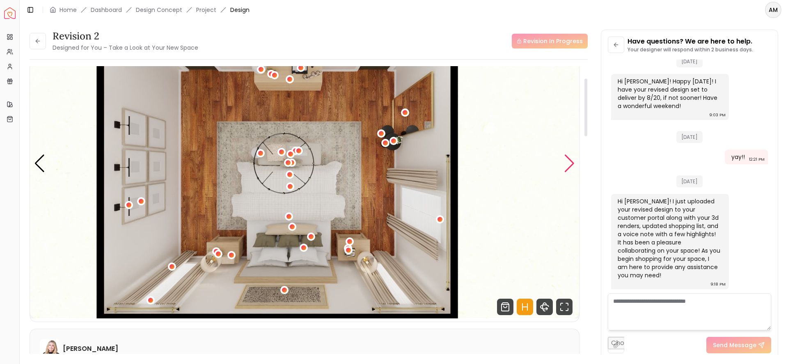
click at [567, 158] on div "Next slide" at bounding box center [569, 163] width 11 height 18
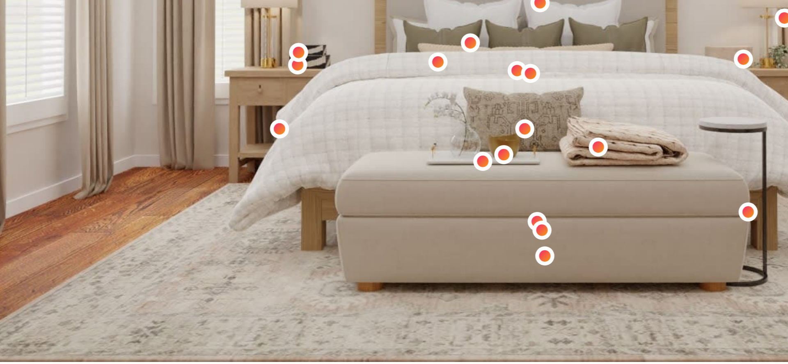
scroll to position [77, 0]
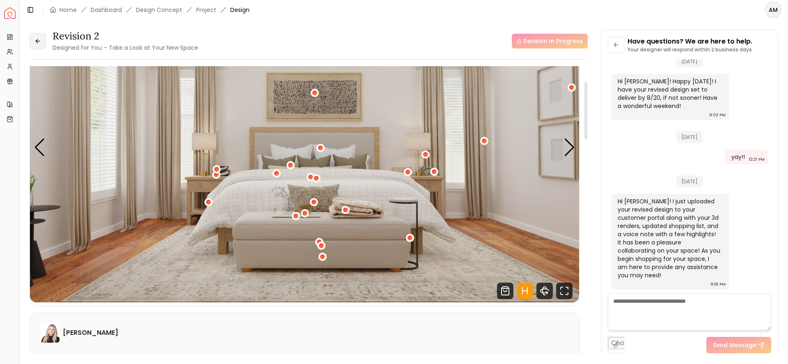
click at [40, 42] on icon at bounding box center [37, 41] width 7 height 7
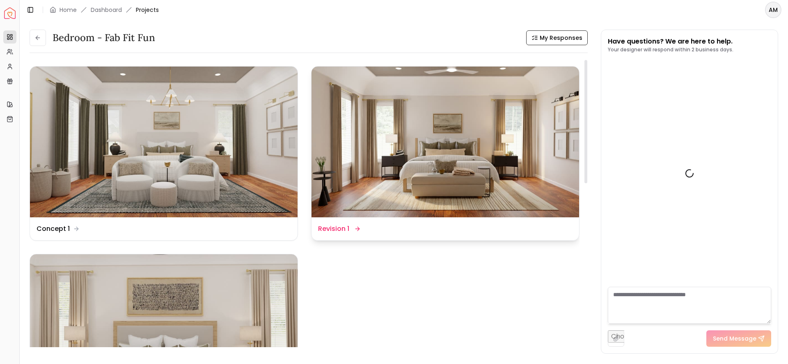
scroll to position [1924, 0]
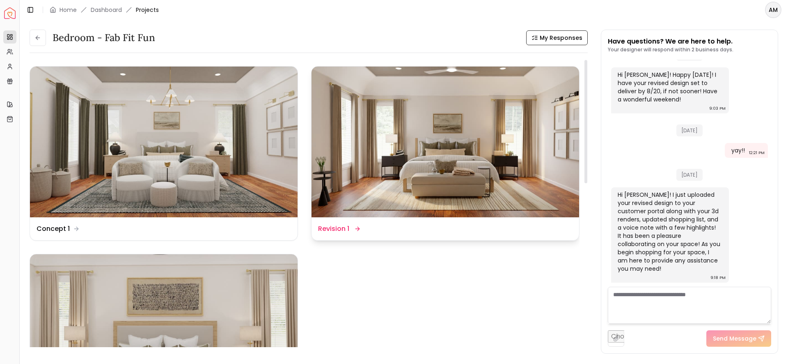
click at [399, 158] on img at bounding box center [446, 142] width 268 height 151
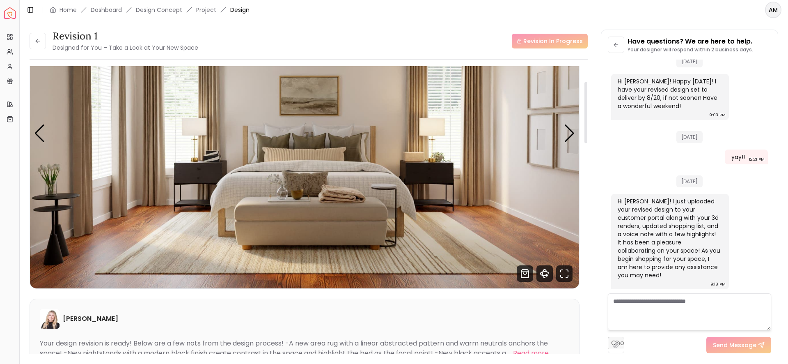
scroll to position [64, 0]
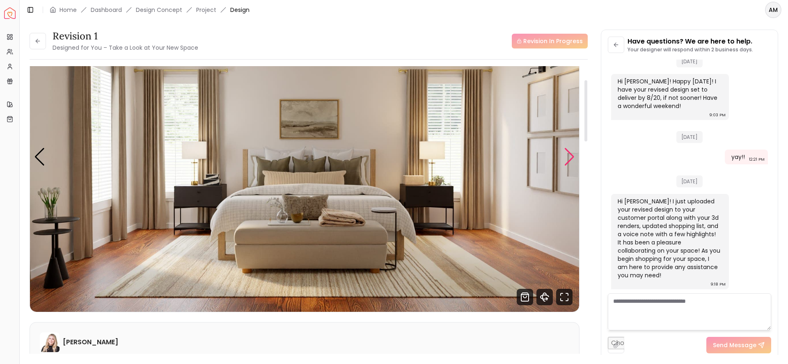
click at [566, 156] on div "Next slide" at bounding box center [569, 157] width 11 height 18
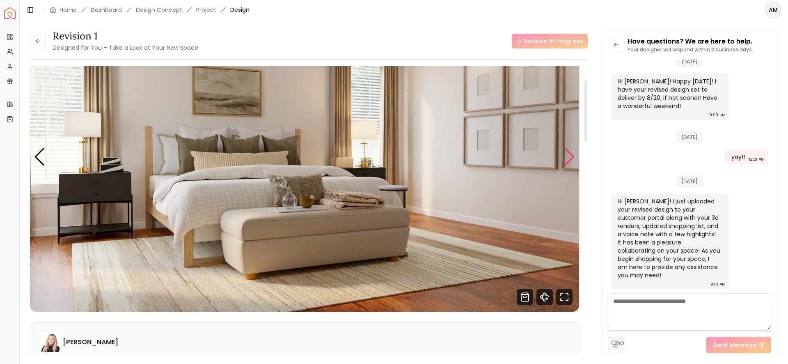
click at [566, 156] on div "Next slide" at bounding box center [569, 157] width 11 height 18
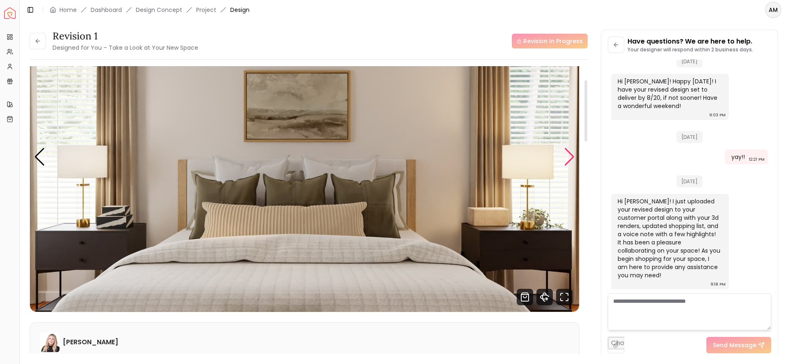
click at [566, 156] on div "Next slide" at bounding box center [569, 157] width 11 height 18
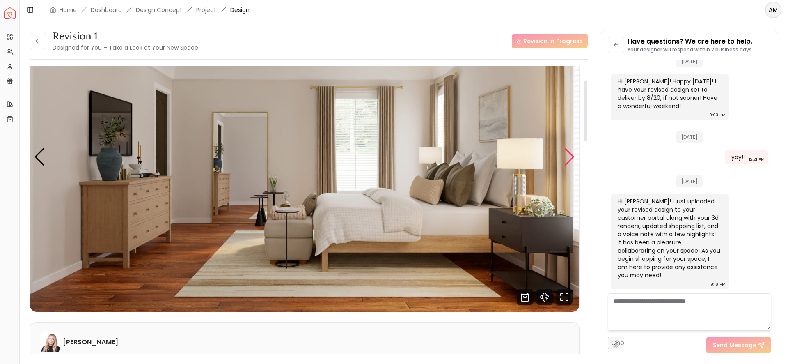
click at [566, 156] on div "Next slide" at bounding box center [569, 157] width 11 height 18
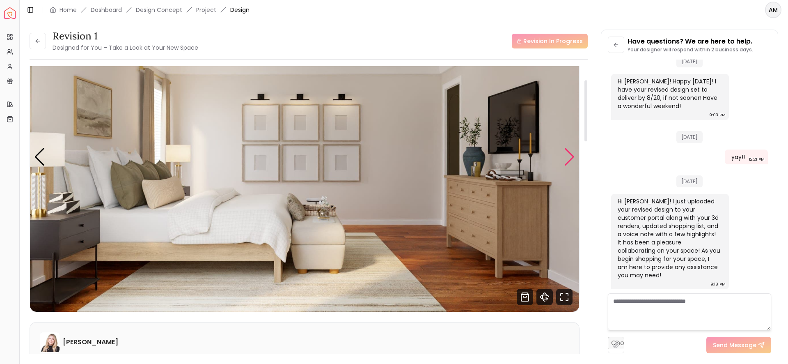
click at [566, 156] on div "Next slide" at bounding box center [569, 157] width 11 height 18
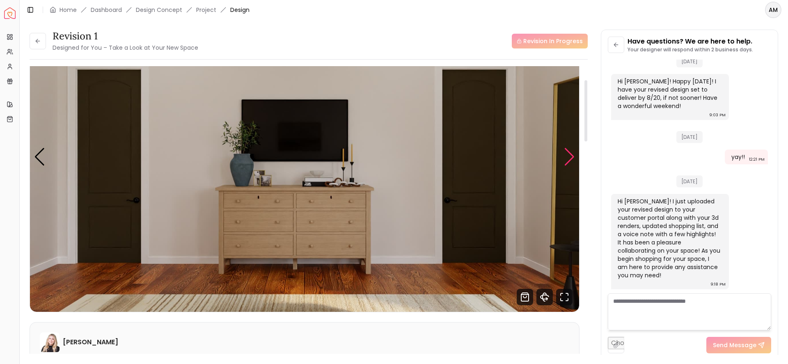
click at [566, 156] on div "Next slide" at bounding box center [569, 157] width 11 height 18
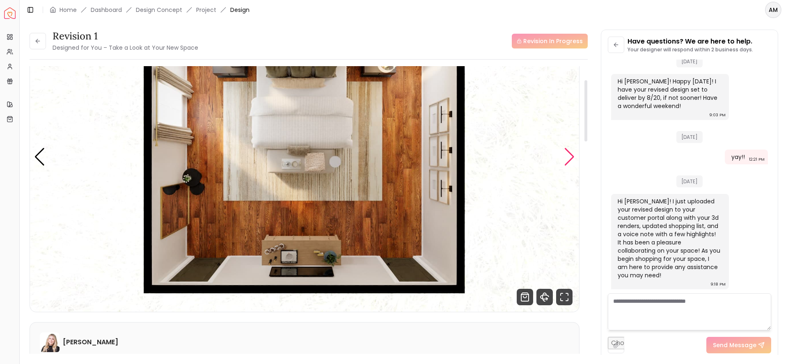
click at [564, 154] on div "Next slide" at bounding box center [569, 157] width 11 height 18
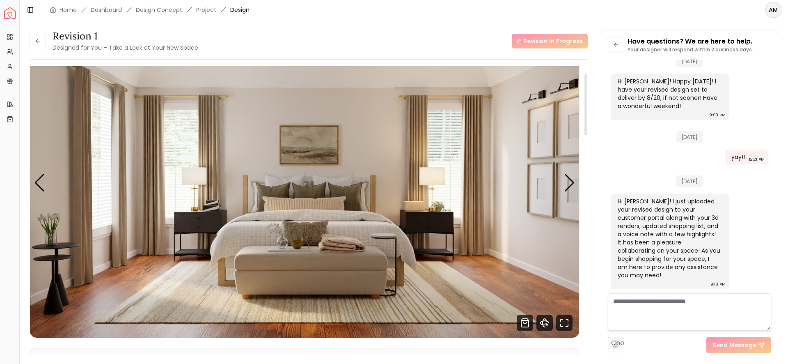
scroll to position [39, 0]
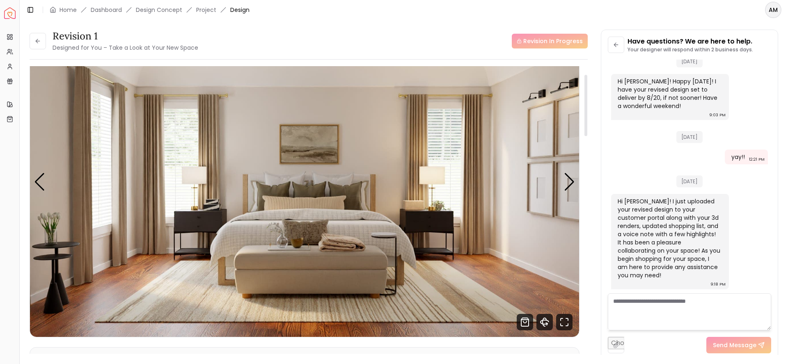
click at [352, 248] on img "1 / 7" at bounding box center [304, 182] width 549 height 309
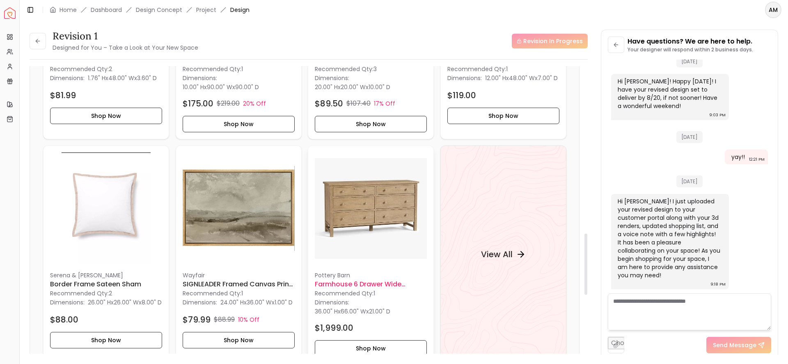
scroll to position [777, 0]
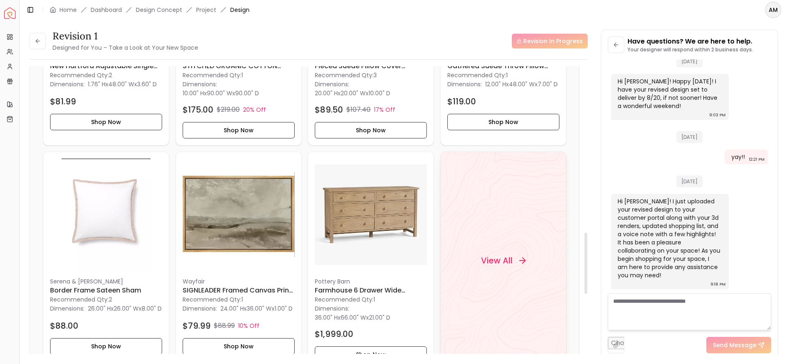
click at [527, 235] on div "View All" at bounding box center [503, 260] width 126 height 218
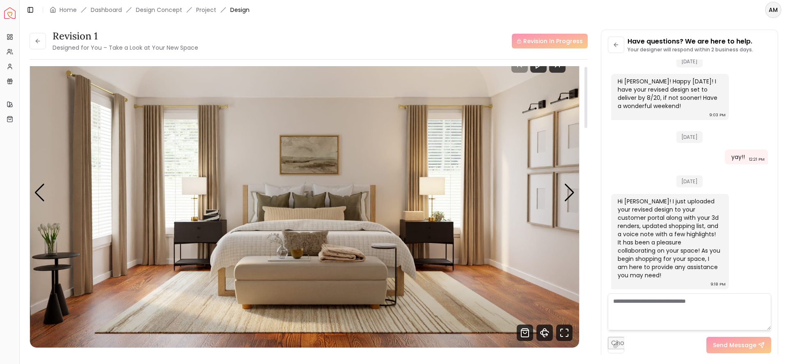
scroll to position [0, 0]
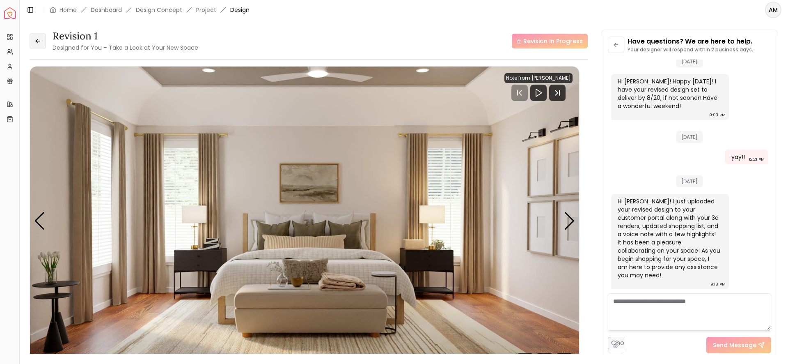
click at [41, 44] on button at bounding box center [38, 41] width 16 height 16
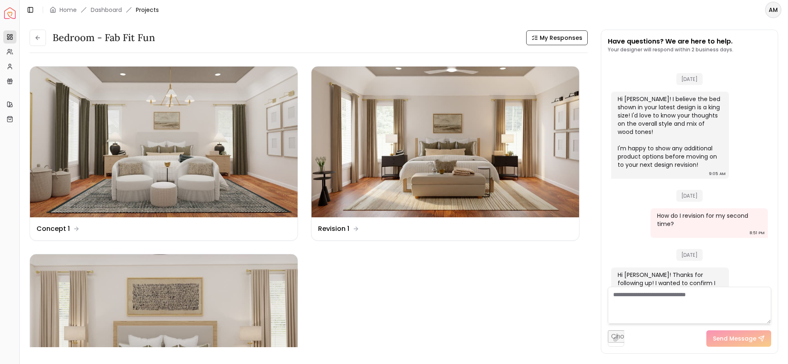
scroll to position [1924, 0]
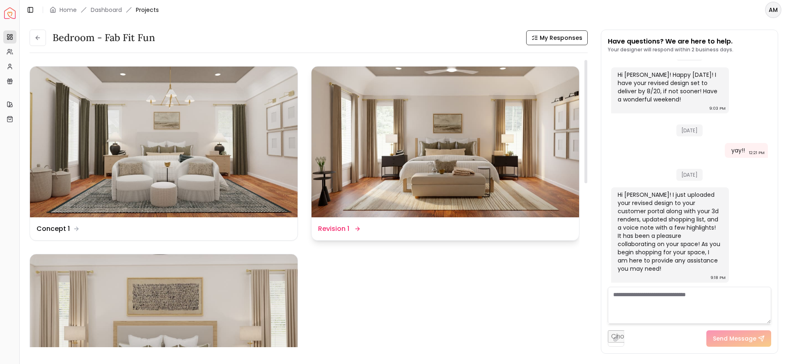
click at [417, 124] on img at bounding box center [446, 142] width 268 height 151
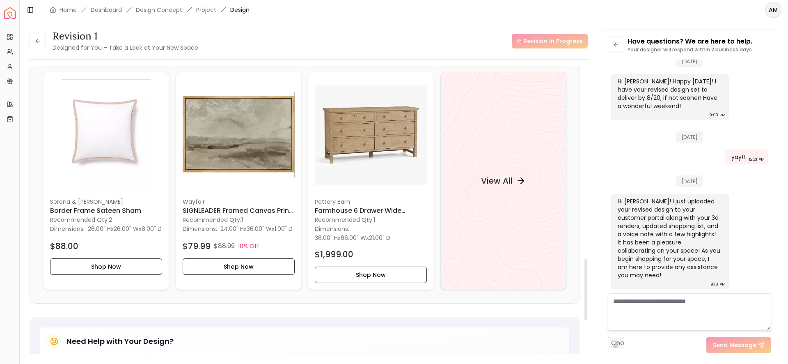
scroll to position [855, 0]
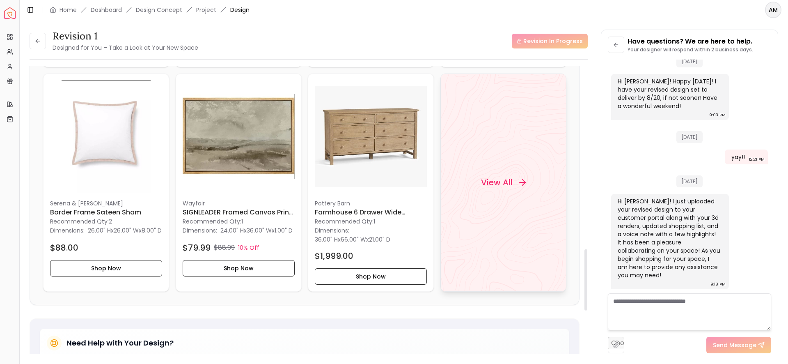
click at [500, 149] on div "View All" at bounding box center [503, 182] width 126 height 218
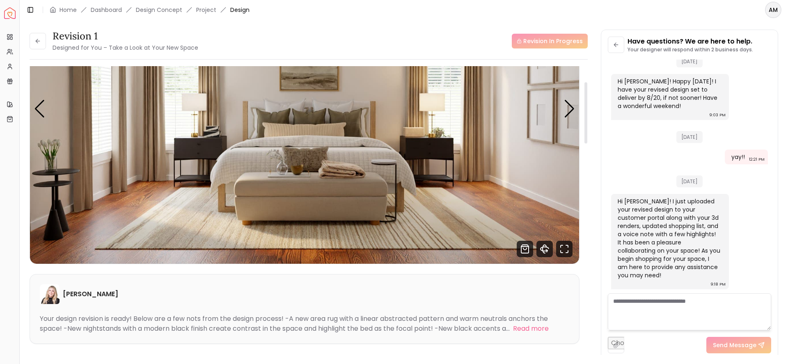
scroll to position [44, 0]
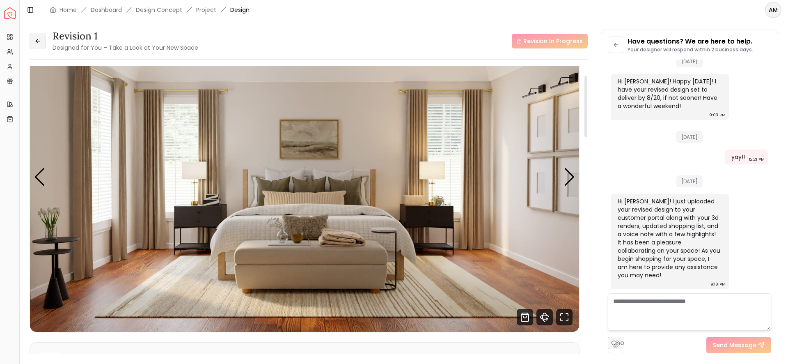
click at [36, 38] on icon at bounding box center [37, 41] width 7 height 7
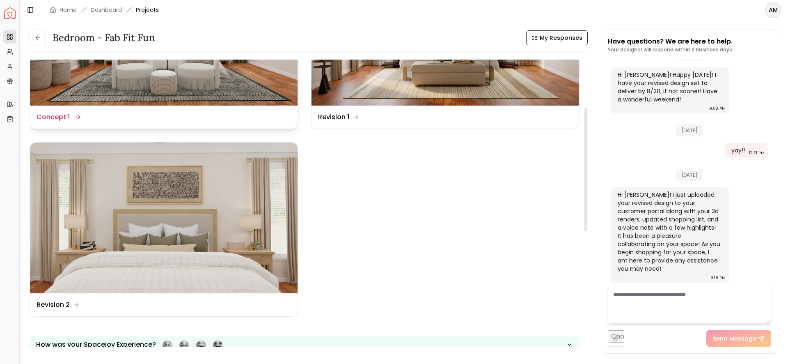
scroll to position [108, 0]
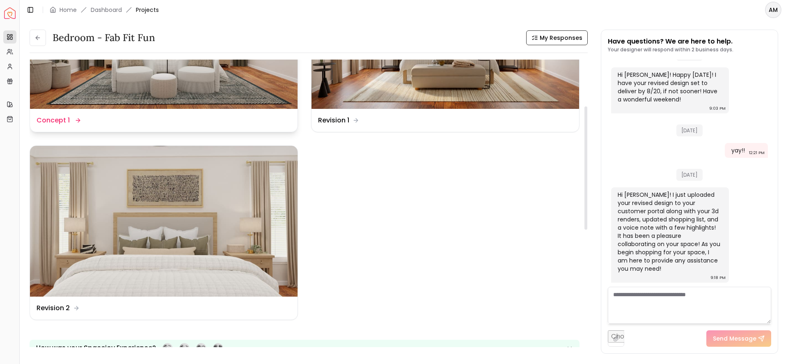
click at [179, 198] on img at bounding box center [164, 221] width 268 height 151
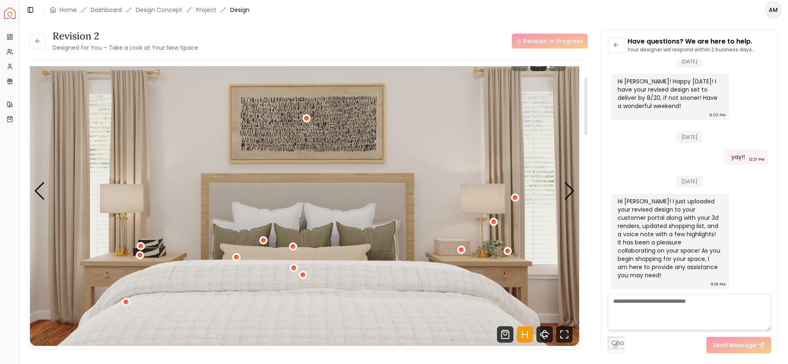
scroll to position [118, 0]
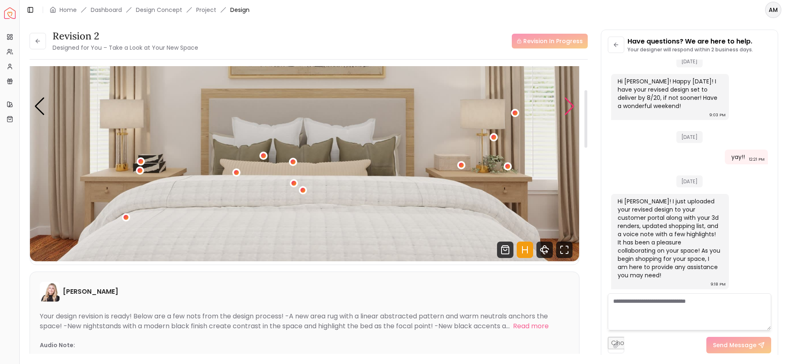
click at [571, 103] on div "Next slide" at bounding box center [569, 106] width 11 height 18
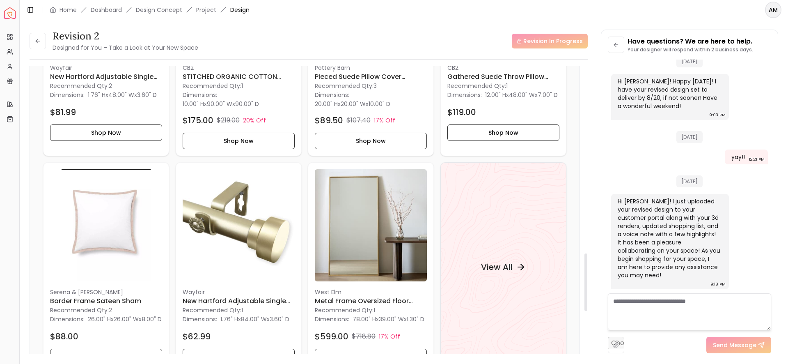
scroll to position [975, 0]
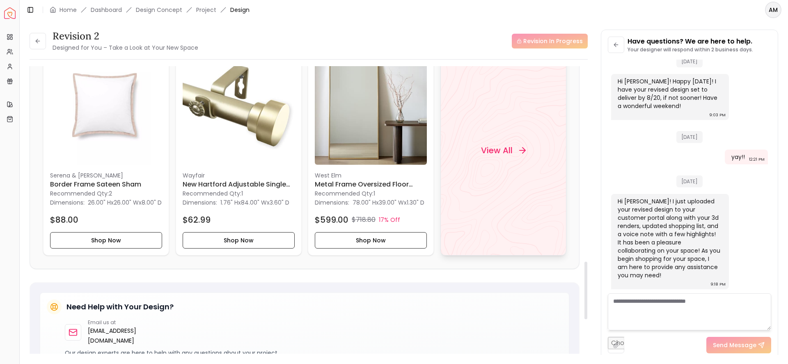
click at [488, 151] on h4 "View All" at bounding box center [497, 149] width 32 height 11
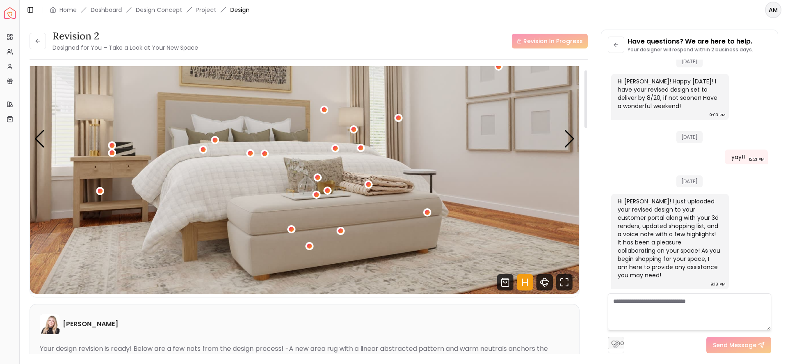
scroll to position [0, 0]
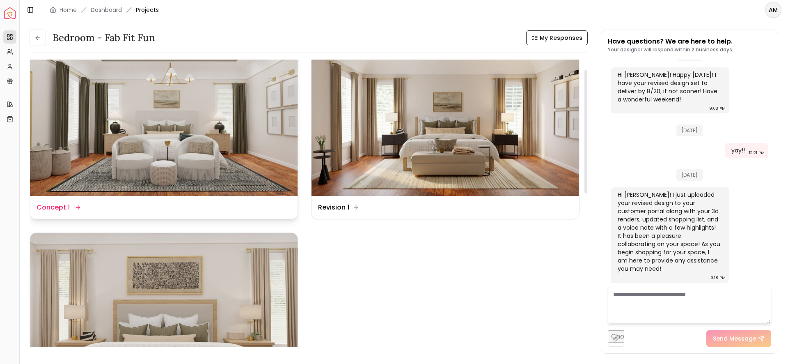
scroll to position [24, 0]
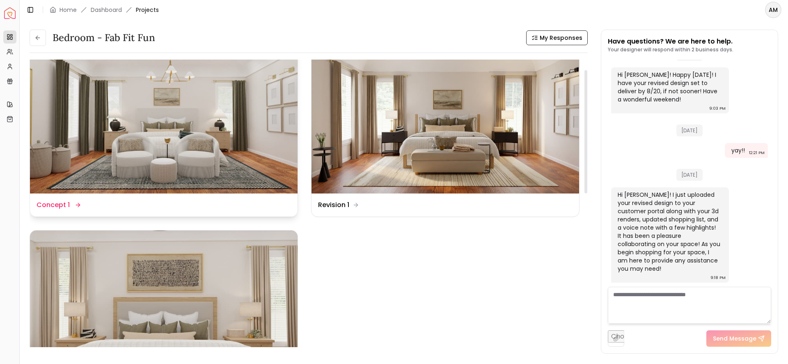
click at [241, 106] on img at bounding box center [164, 118] width 268 height 151
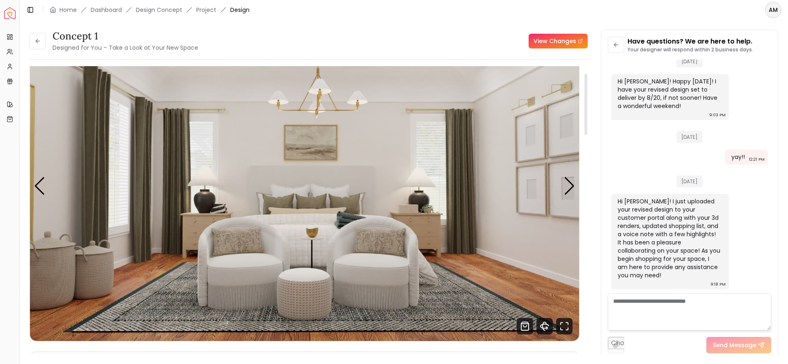
scroll to position [36, 0]
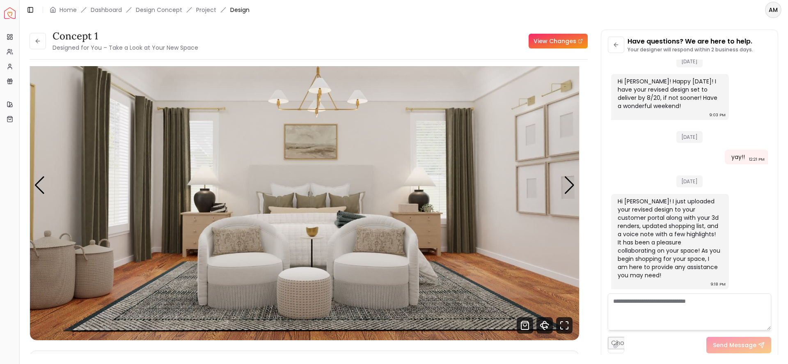
click at [42, 50] on div "Concept 1 Designed for You – Take a Look at Your New Space" at bounding box center [114, 41] width 169 height 23
click at [36, 42] on icon at bounding box center [37, 41] width 7 height 7
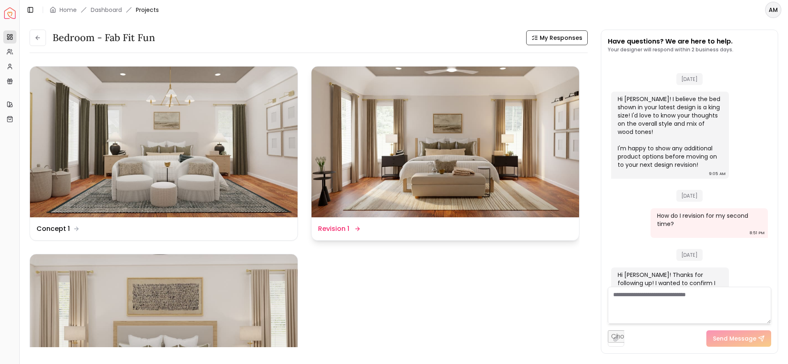
scroll to position [1924, 0]
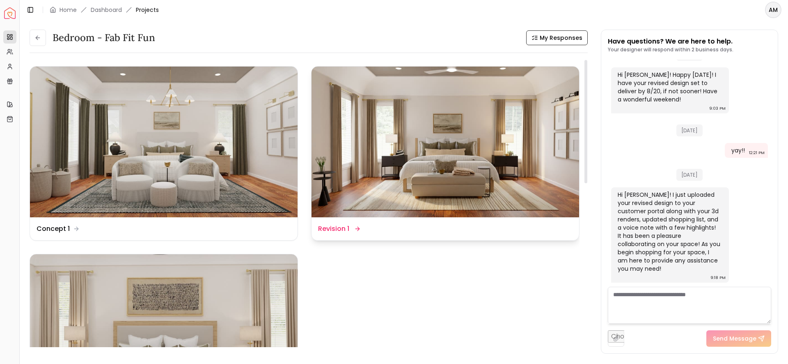
click at [381, 125] on img at bounding box center [446, 142] width 268 height 151
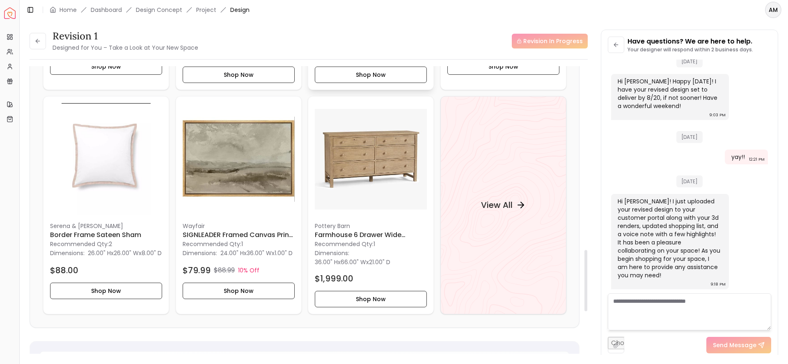
scroll to position [859, 0]
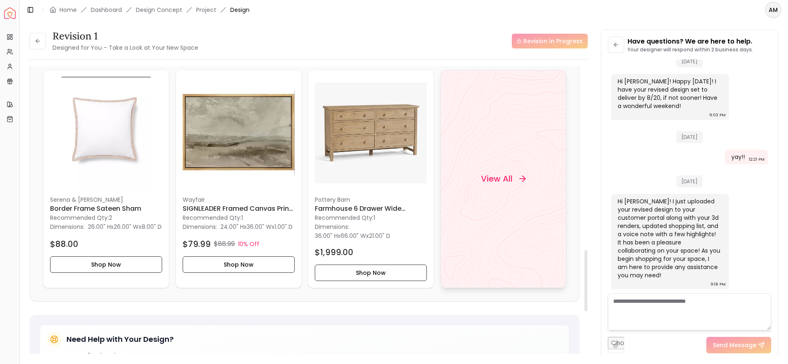
click at [474, 193] on div "View All" at bounding box center [503, 179] width 126 height 218
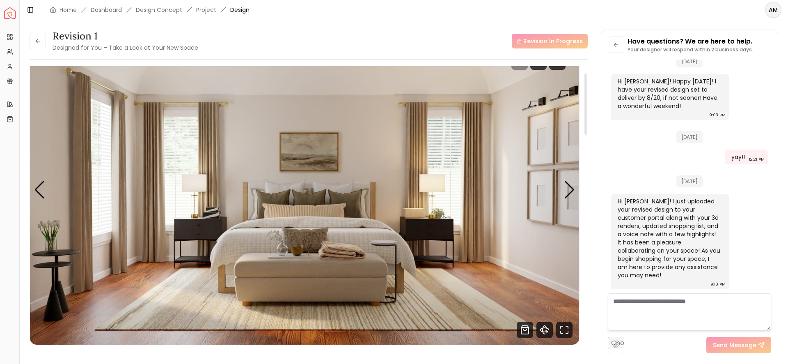
scroll to position [23, 0]
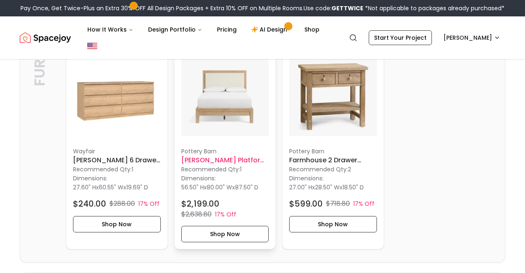
scroll to position [2352, 0]
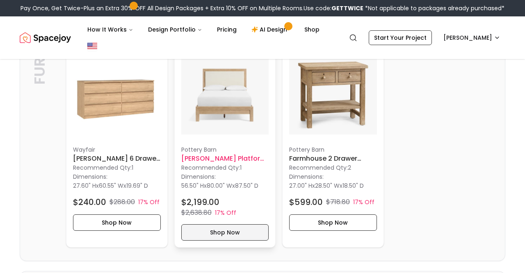
click at [228, 231] on button "Shop Now" at bounding box center [225, 233] width 88 height 16
click at [221, 230] on button "Shop Now" at bounding box center [225, 233] width 88 height 16
click at [242, 235] on button "Shop Now" at bounding box center [225, 233] width 88 height 16
click at [196, 158] on h6 "Linwood Platform Bed-King" at bounding box center [225, 159] width 88 height 10
click at [199, 167] on p "Recommended Qty: 1" at bounding box center [225, 168] width 88 height 8
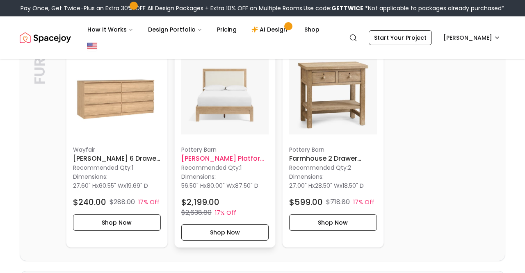
click at [200, 193] on div "Pottery Barn Linwood Platform Bed-King Recommended Qty: 1 Dimensions: 56.50" H …" at bounding box center [225, 193] width 88 height 95
click at [211, 229] on button "Shop Now" at bounding box center [225, 233] width 88 height 16
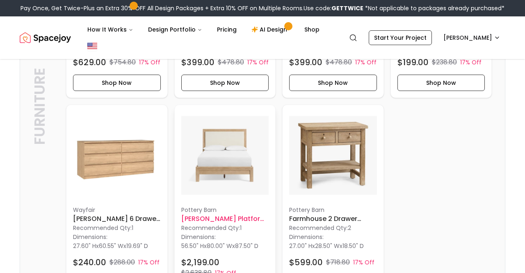
scroll to position [2264, 0]
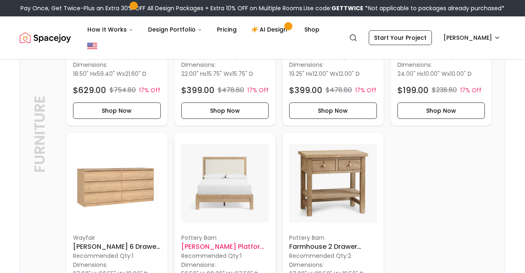
click at [216, 180] on img at bounding box center [225, 184] width 88 height 88
click at [219, 188] on img at bounding box center [225, 184] width 88 height 88
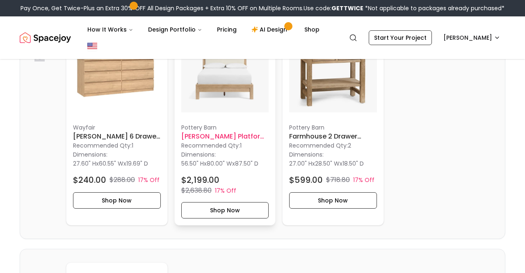
scroll to position [2374, 0]
click at [226, 137] on h6 "[PERSON_NAME] Platform Bed-King" at bounding box center [225, 137] width 88 height 10
click at [229, 211] on button "Shop Now" at bounding box center [225, 211] width 88 height 16
click at [228, 211] on button "Shop Now" at bounding box center [225, 211] width 88 height 16
click at [234, 135] on h6 "[PERSON_NAME] Platform Bed-King" at bounding box center [225, 137] width 88 height 10
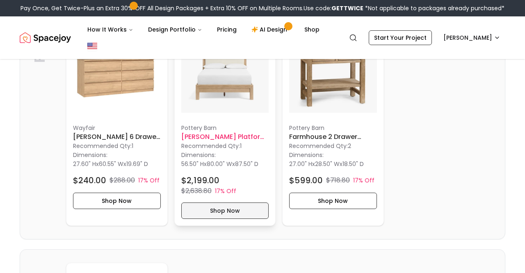
click at [228, 209] on button "Shop Now" at bounding box center [225, 211] width 88 height 16
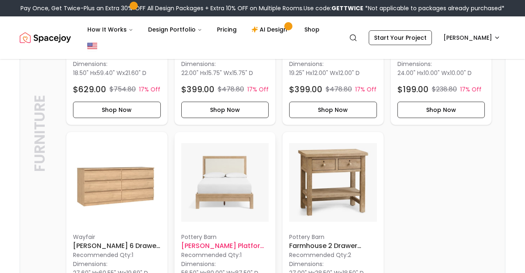
scroll to position [2267, 0]
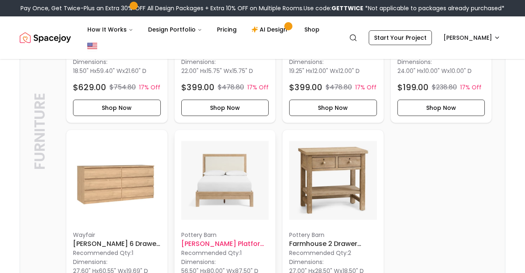
click at [216, 165] on img at bounding box center [225, 181] width 88 height 88
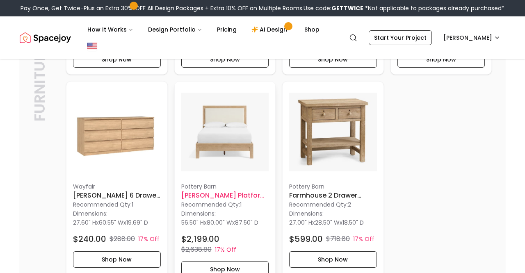
scroll to position [2325, 0]
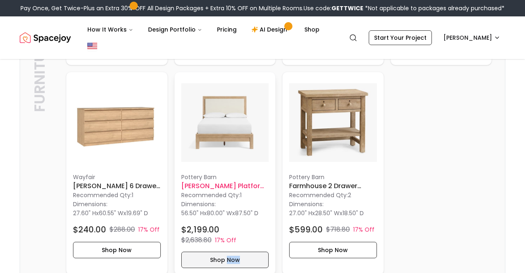
click at [221, 255] on button "Shop Now" at bounding box center [225, 260] width 88 height 16
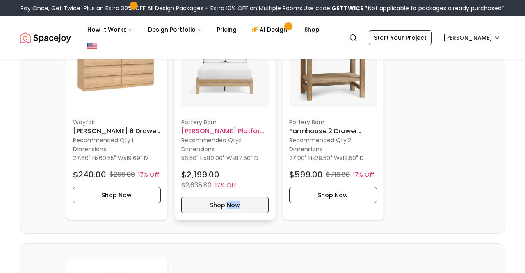
scroll to position [2381, 0]
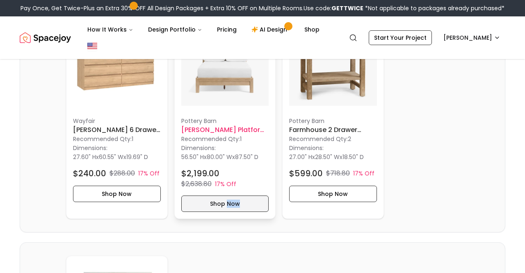
click at [217, 201] on button "Shop Now" at bounding box center [225, 204] width 88 height 16
click at [196, 206] on button "Shop Now" at bounding box center [225, 204] width 88 height 16
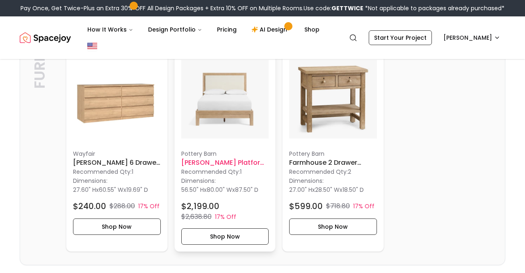
scroll to position [2357, 0]
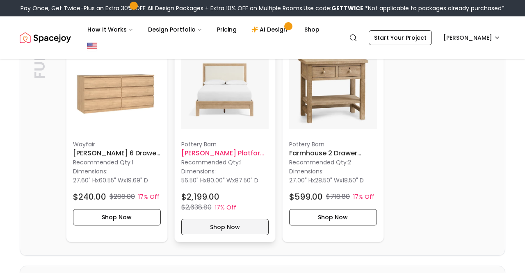
click at [231, 226] on button "Shop Now" at bounding box center [225, 227] width 88 height 16
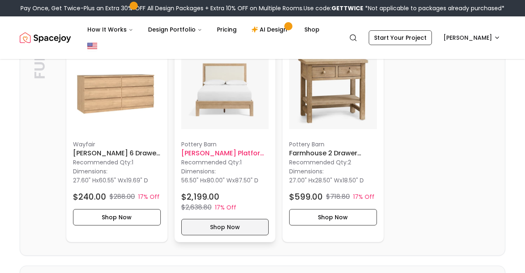
click at [231, 226] on button "Shop Now" at bounding box center [225, 227] width 88 height 16
click at [209, 227] on button "Shop Now" at bounding box center [225, 227] width 88 height 16
click at [228, 105] on img at bounding box center [225, 90] width 88 height 88
click at [200, 145] on p "Pottery Barn" at bounding box center [225, 144] width 88 height 8
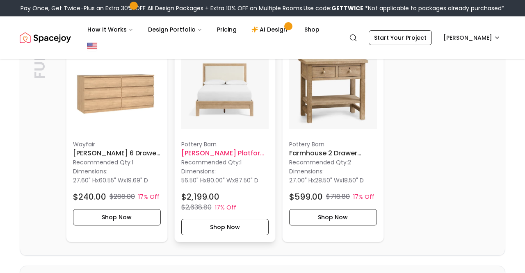
click at [197, 154] on h6 "Linwood Platform Bed-King" at bounding box center [225, 154] width 88 height 10
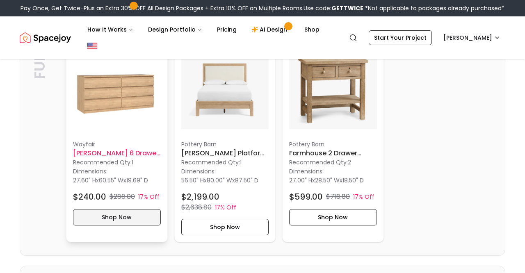
click at [110, 218] on button "Shop Now" at bounding box center [117, 217] width 88 height 16
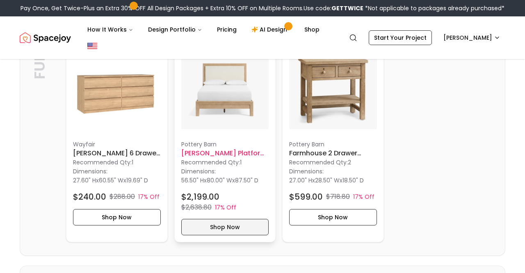
click at [213, 225] on button "Shop Now" at bounding box center [225, 227] width 88 height 16
drag, startPoint x: 181, startPoint y: 153, endPoint x: 255, endPoint y: 155, distance: 73.5
click at [255, 155] on h6 "[PERSON_NAME] Platform Bed-King" at bounding box center [225, 154] width 88 height 10
click at [217, 224] on button "Shop Now" at bounding box center [225, 227] width 88 height 16
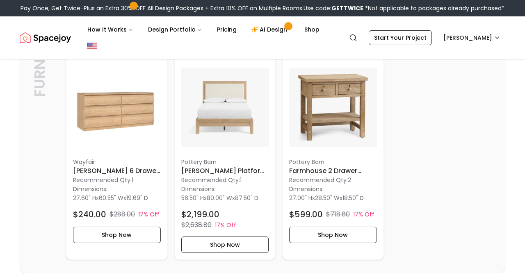
scroll to position [2341, 0]
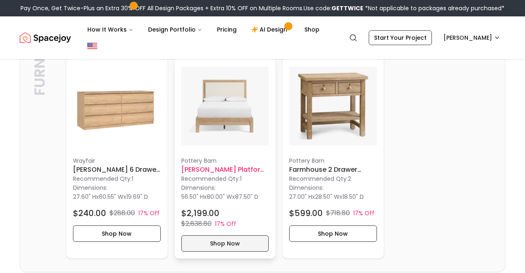
click at [204, 244] on button "Shop Now" at bounding box center [225, 244] width 88 height 16
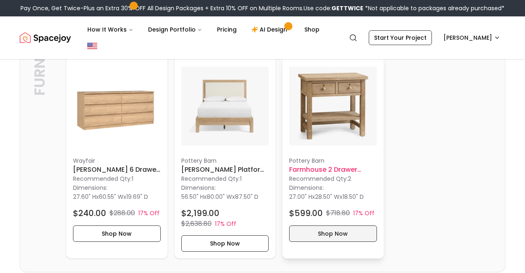
click at [305, 236] on button "Shop Now" at bounding box center [333, 234] width 88 height 16
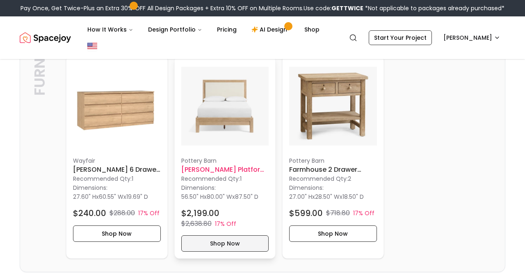
click at [225, 243] on button "Shop Now" at bounding box center [225, 244] width 88 height 16
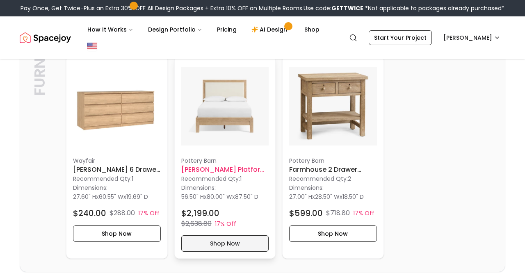
click at [225, 243] on button "Shop Now" at bounding box center [225, 244] width 88 height 16
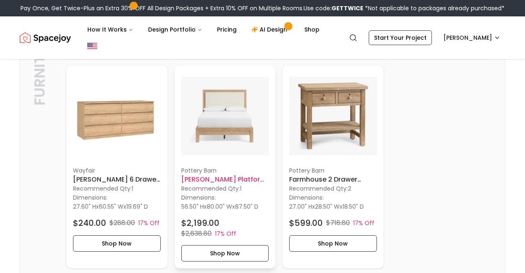
scroll to position [2329, 0]
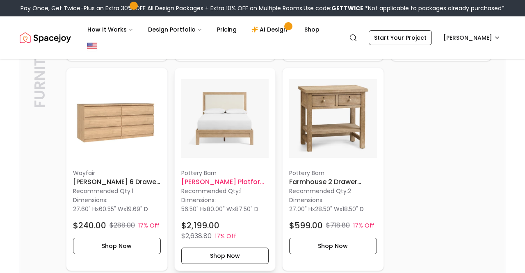
click at [227, 183] on h6 "[PERSON_NAME] Platform Bed-King" at bounding box center [225, 182] width 88 height 10
click at [220, 112] on img at bounding box center [225, 119] width 88 height 88
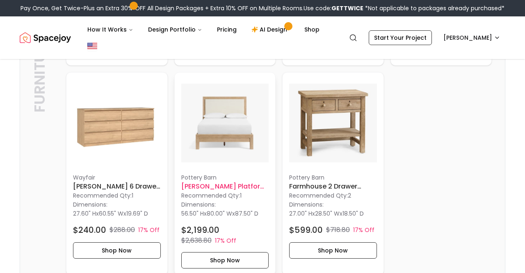
scroll to position [2332, 0]
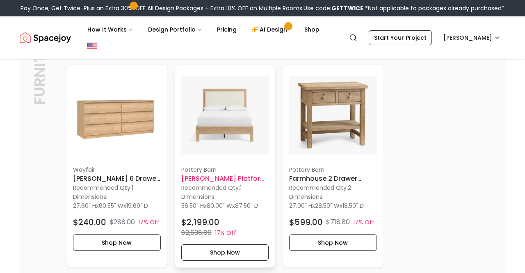
click at [202, 184] on p "Recommended Qty: 1" at bounding box center [225, 188] width 88 height 8
drag, startPoint x: 177, startPoint y: 168, endPoint x: 262, endPoint y: 179, distance: 85.7
click at [262, 179] on div "Pottery Barn Linwood Platform Bed-King Recommended Qty: 1 Dimensions: 56.50" H …" at bounding box center [225, 166] width 101 height 203
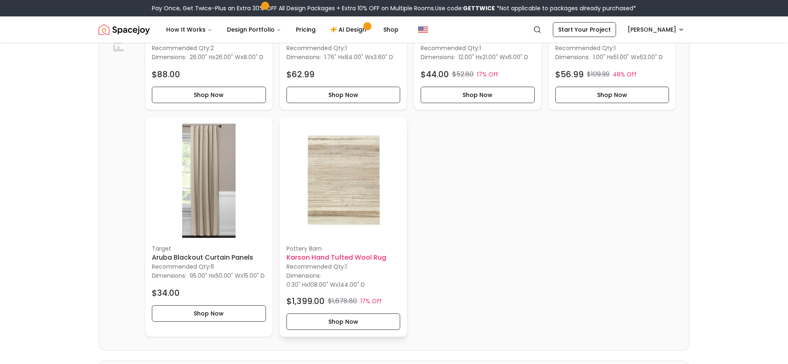
scroll to position [583, 0]
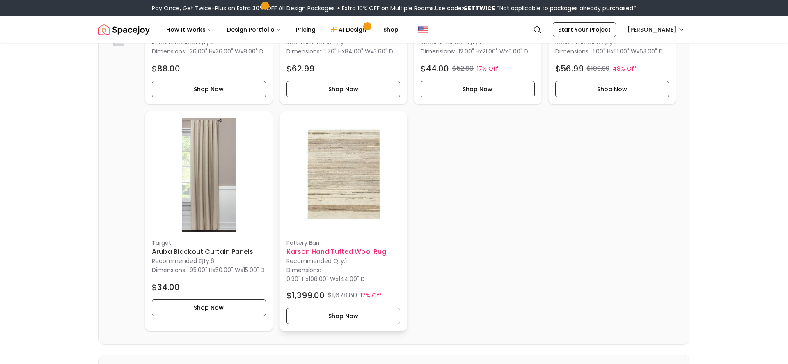
click at [358, 257] on h6 "Karson Hand Tufted Wool Rug" at bounding box center [344, 252] width 114 height 10
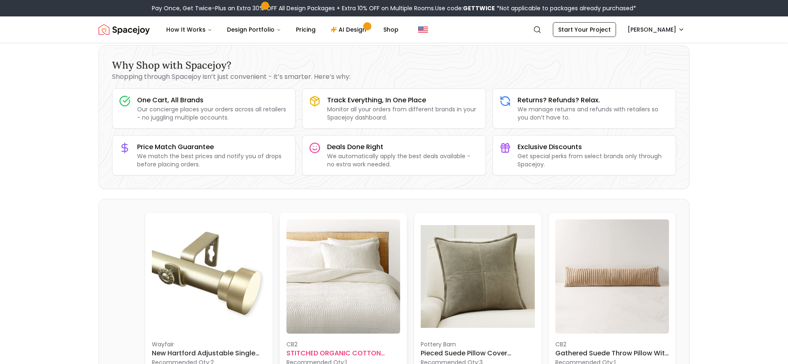
scroll to position [0, 0]
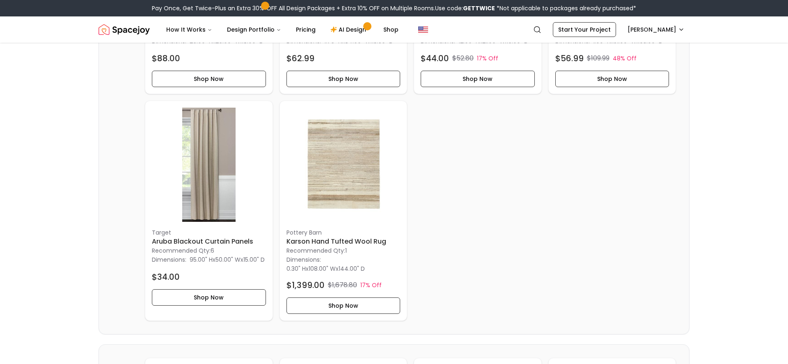
scroll to position [590, 0]
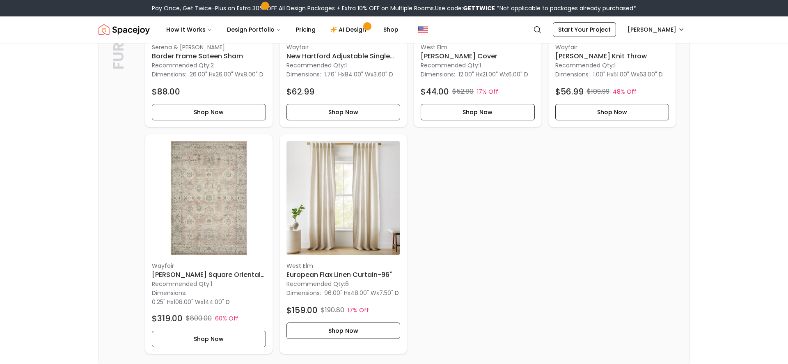
scroll to position [558, 0]
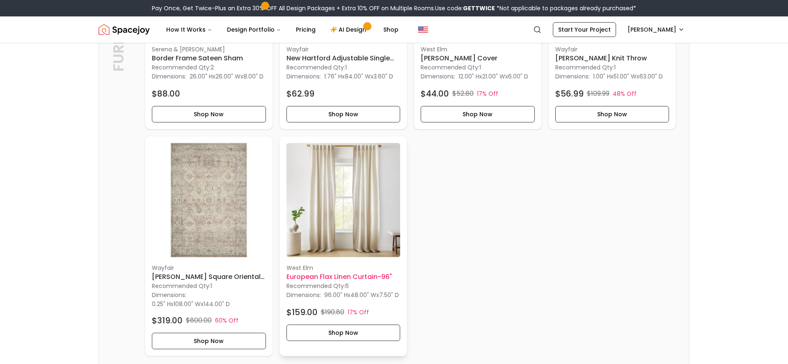
click at [347, 245] on img at bounding box center [344, 200] width 114 height 114
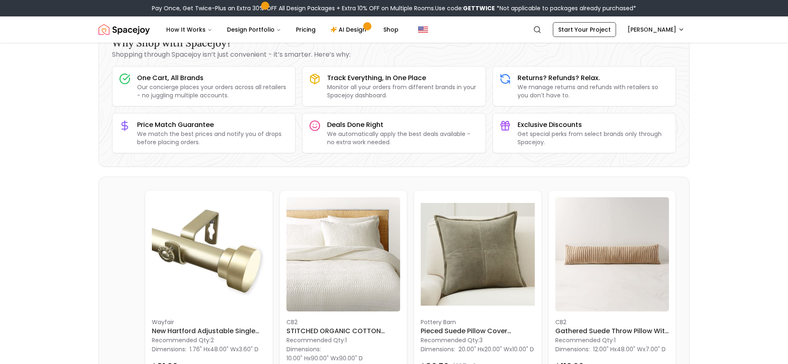
scroll to position [0, 0]
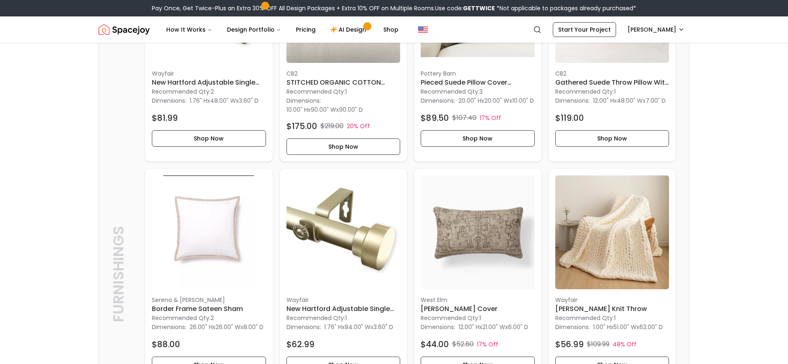
scroll to position [555, 0]
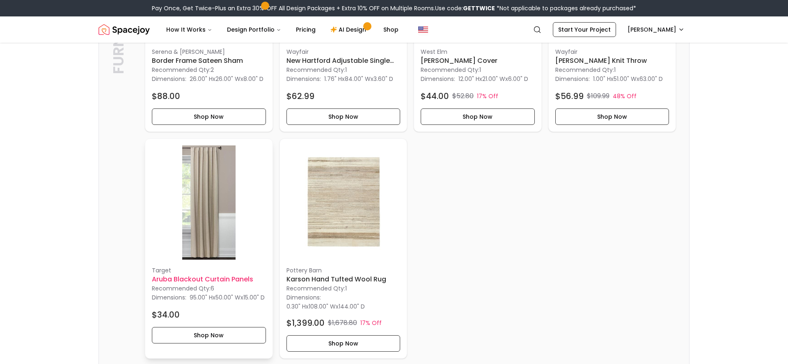
click at [228, 227] on img at bounding box center [209, 202] width 114 height 114
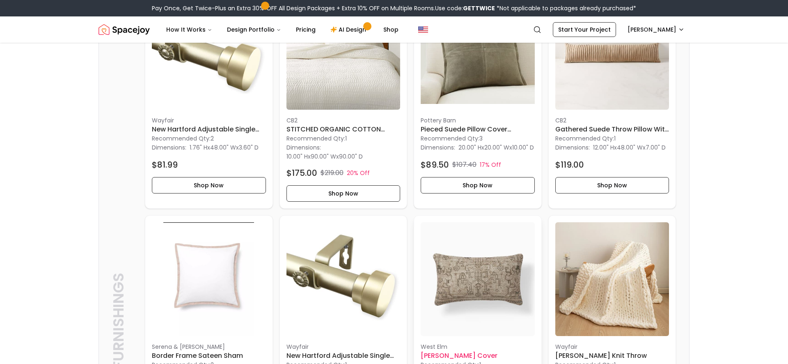
scroll to position [141, 0]
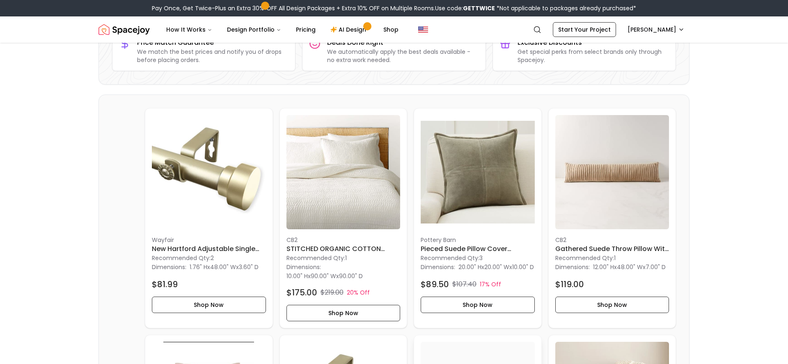
click at [453, 183] on img at bounding box center [478, 172] width 114 height 114
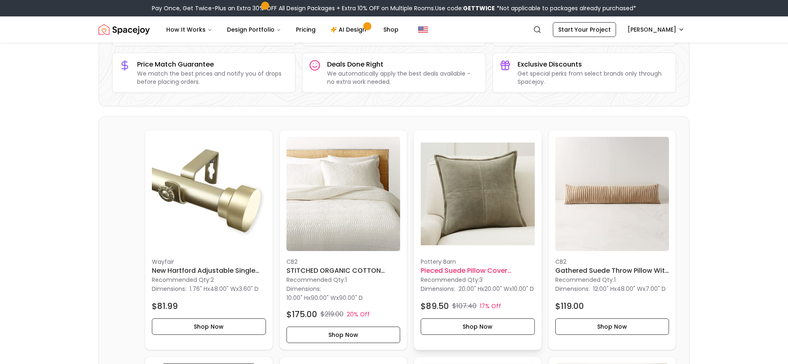
scroll to position [0, 0]
